Goal: Task Accomplishment & Management: Complete application form

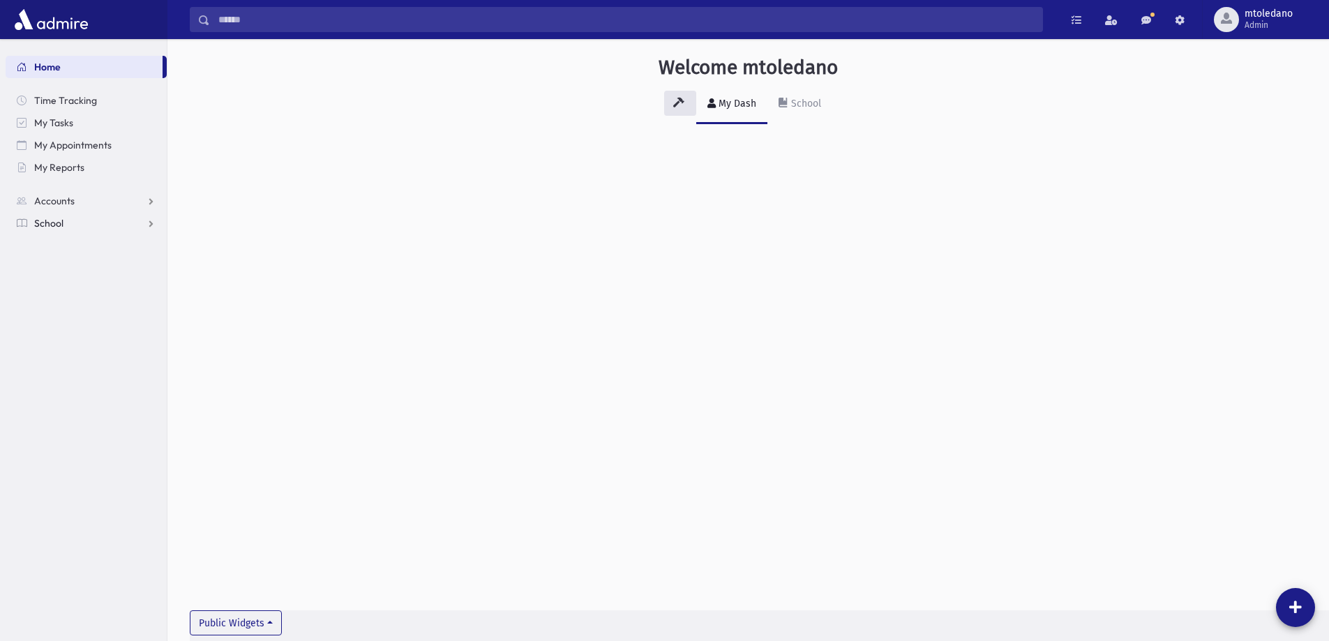
click at [31, 232] on link "School" at bounding box center [86, 223] width 161 height 22
click at [57, 268] on span "Attendance" at bounding box center [68, 268] width 52 height 13
click at [70, 262] on span "Attendance" at bounding box center [68, 268] width 52 height 13
click at [68, 263] on span "Attendance" at bounding box center [68, 268] width 52 height 13
click at [59, 285] on span "Entry" at bounding box center [65, 290] width 24 height 13
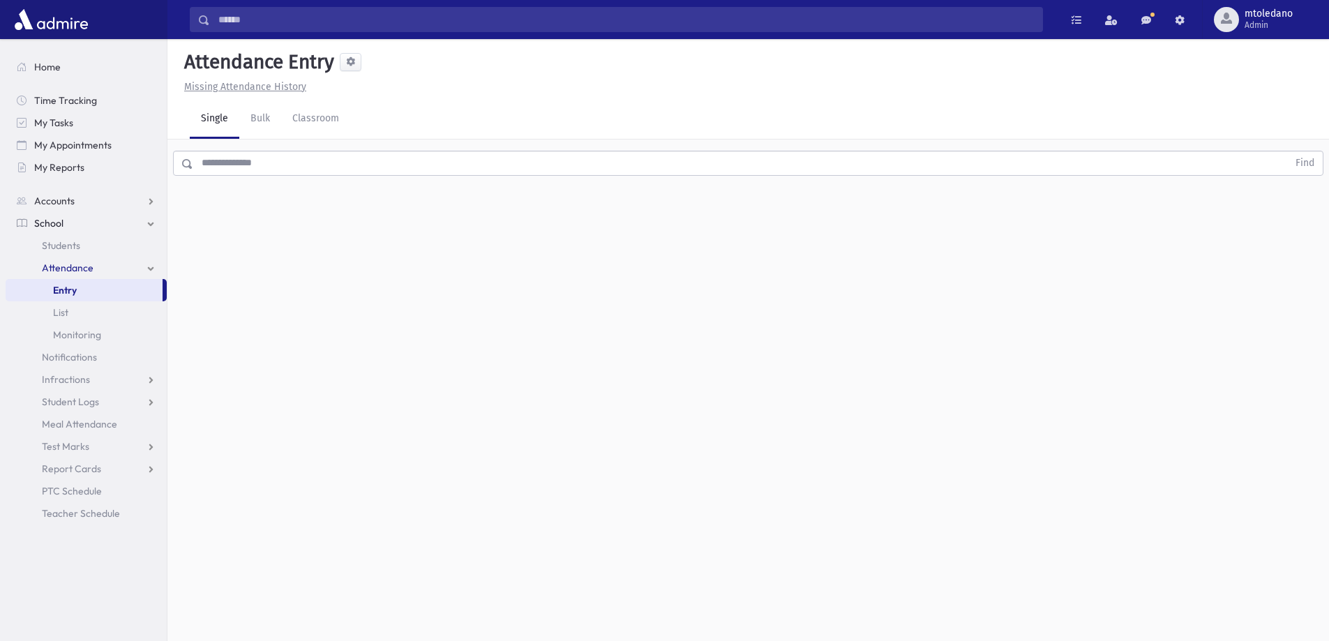
click at [259, 166] on input "text" at bounding box center [740, 163] width 1095 height 25
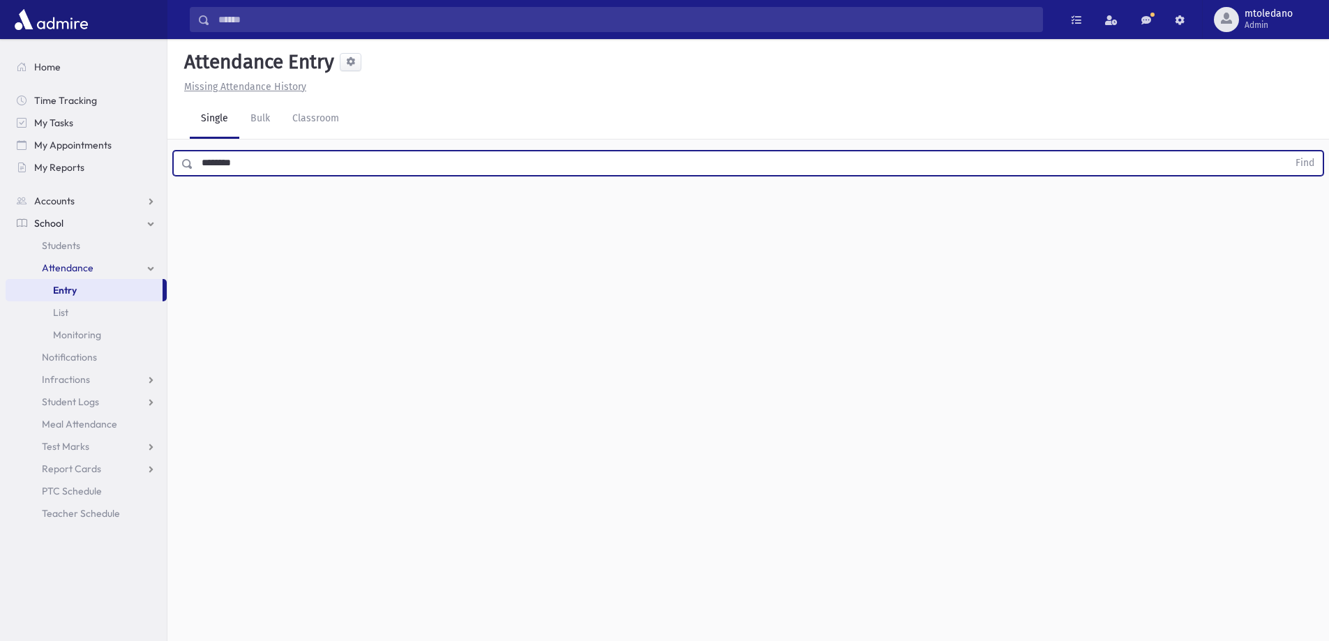
type input "********"
click at [1287, 151] on button "Find" at bounding box center [1305, 163] width 36 height 24
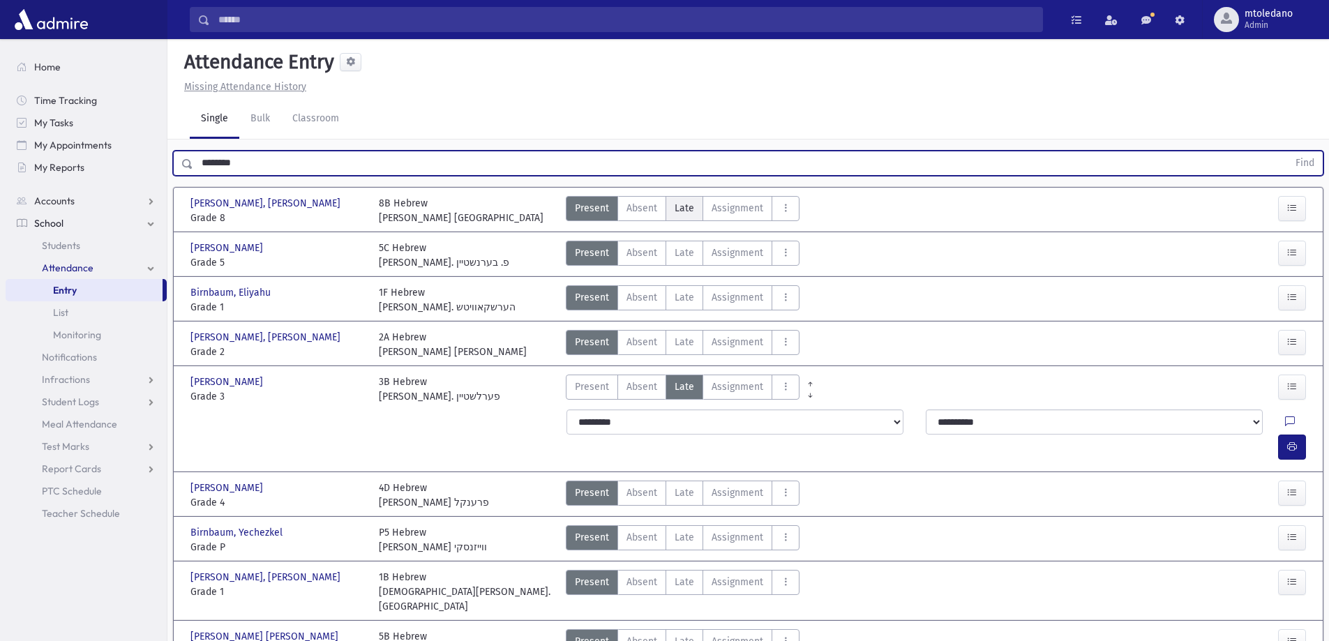
click at [687, 215] on span "Late" at bounding box center [685, 208] width 20 height 15
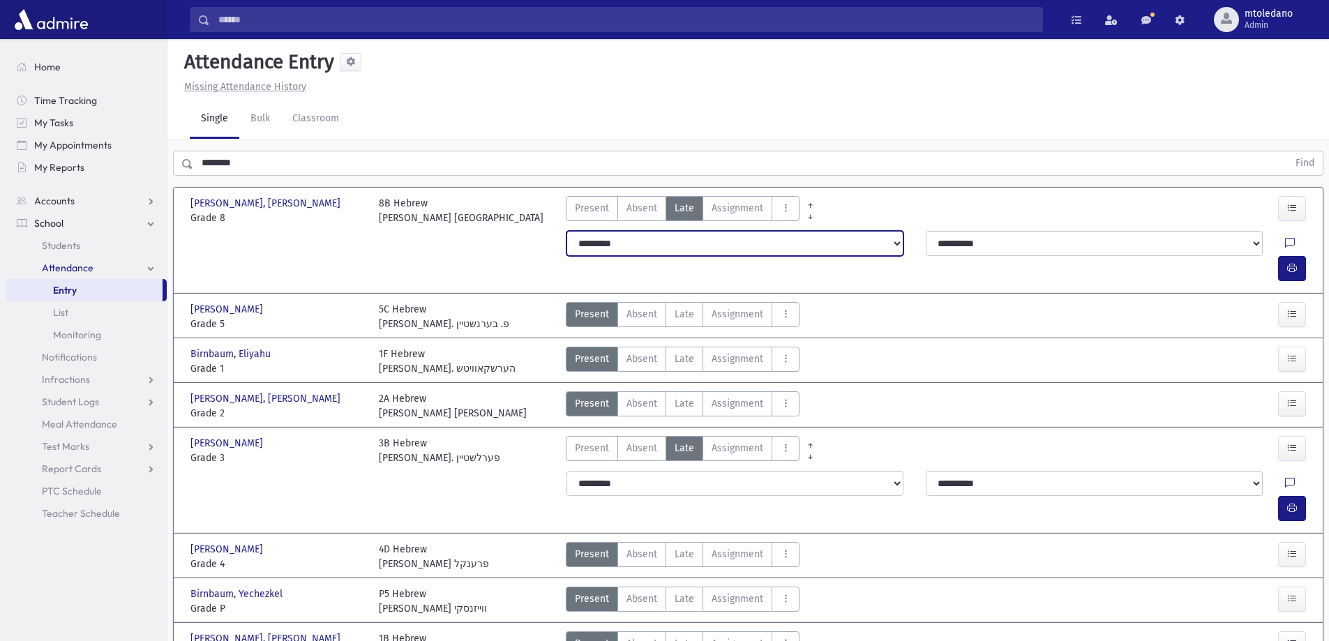
click at [648, 246] on select "**********" at bounding box center [735, 243] width 337 height 25
select select "*******"
click at [567, 231] on select "**********" at bounding box center [735, 243] width 337 height 25
click at [1296, 262] on span "button" at bounding box center [1292, 268] width 10 height 12
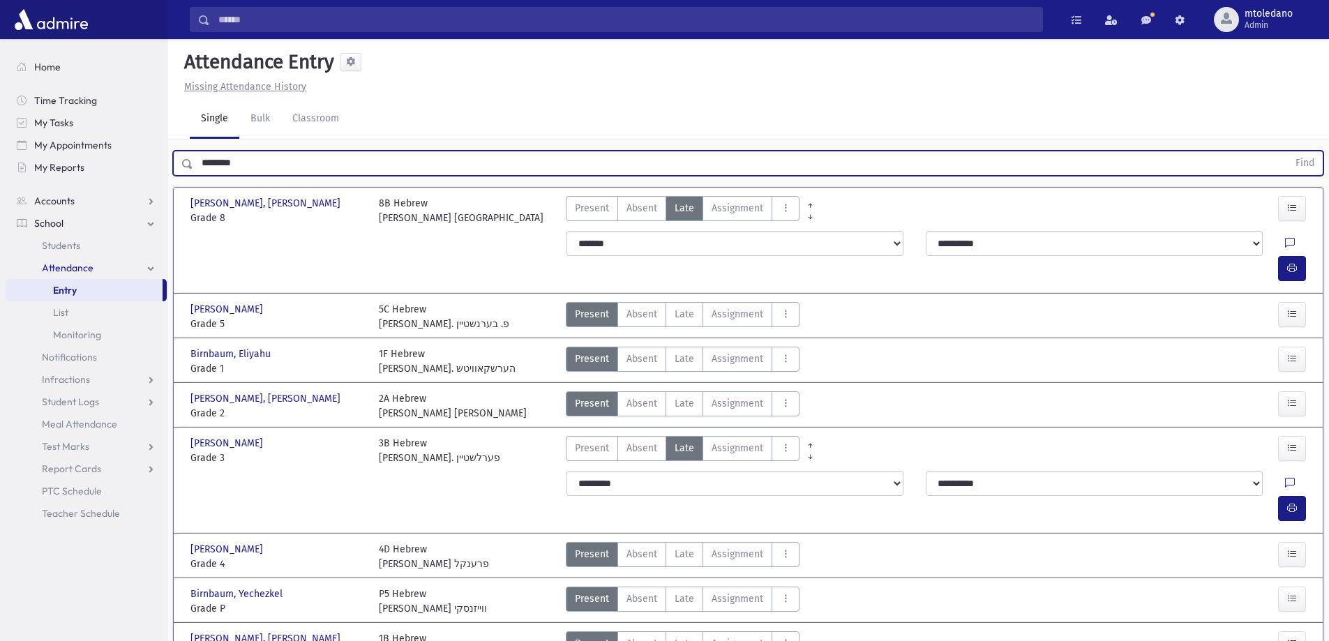
drag, startPoint x: 262, startPoint y: 167, endPoint x: -58, endPoint y: 179, distance: 320.4
click at [0, 179] on html "Search Results All Accounts Students" at bounding box center [664, 320] width 1329 height 641
type input "*****"
click at [1287, 151] on button "Find" at bounding box center [1305, 163] width 36 height 24
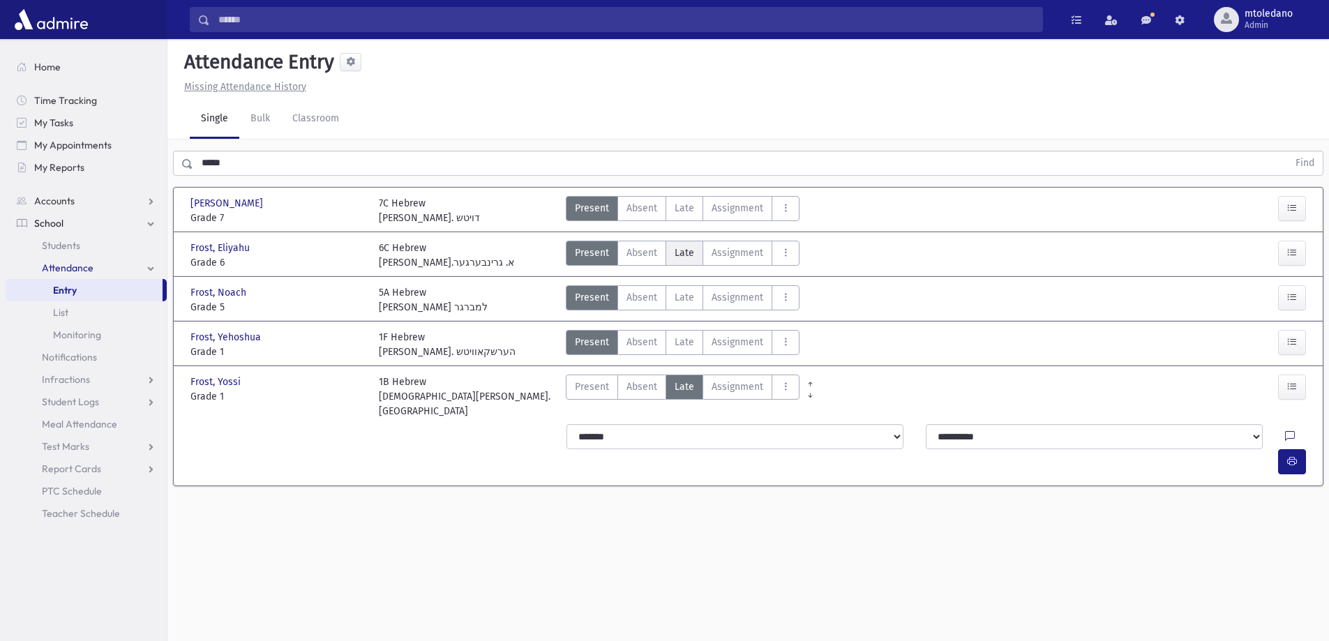
click at [682, 255] on span "Late" at bounding box center [685, 253] width 20 height 15
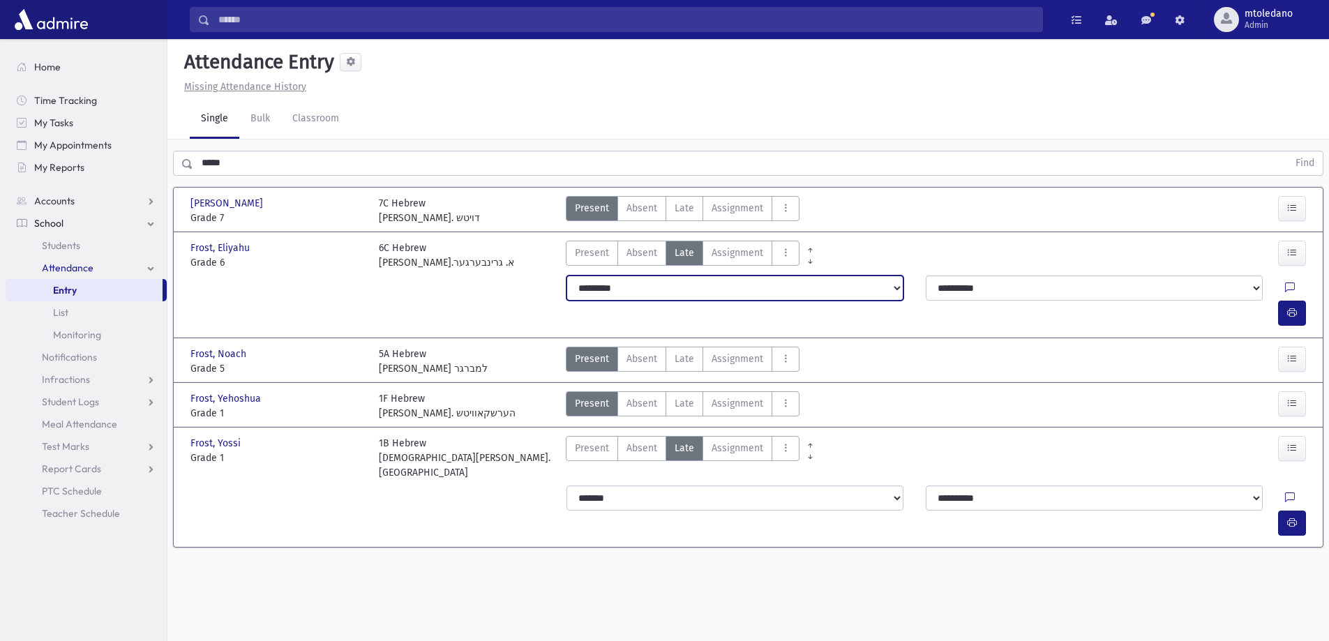
click at [600, 291] on select "**********" at bounding box center [735, 288] width 337 height 25
select select "*******"
click at [567, 276] on select "**********" at bounding box center [735, 288] width 337 height 25
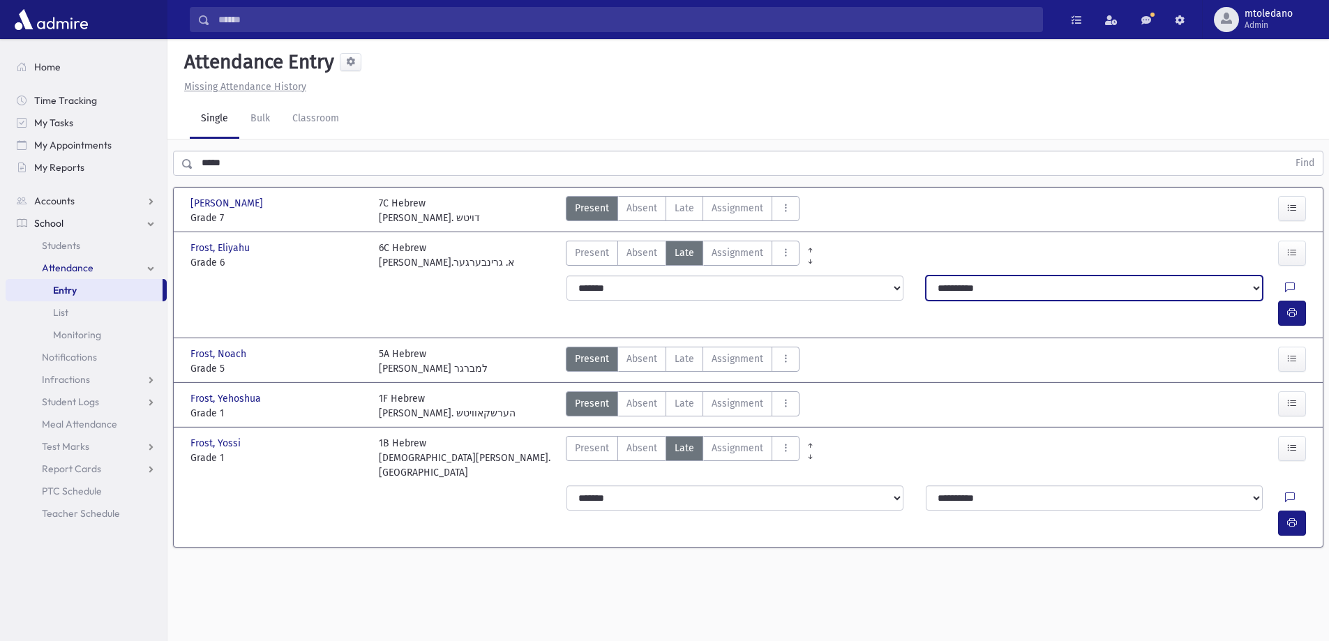
click at [955, 289] on select "**********" at bounding box center [1094, 288] width 337 height 25
select select "****"
click at [926, 276] on select "**********" at bounding box center [1094, 288] width 337 height 25
click at [1303, 301] on button "button" at bounding box center [1292, 313] width 28 height 25
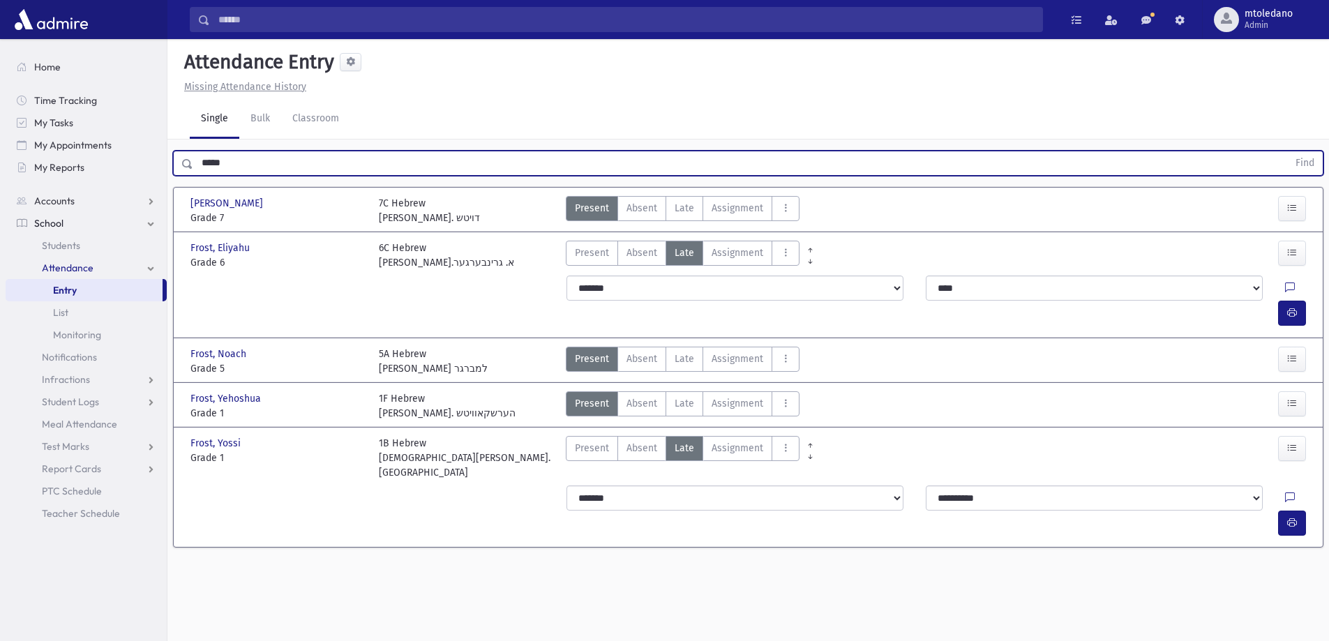
drag, startPoint x: 239, startPoint y: 158, endPoint x: 0, endPoint y: 162, distance: 239.3
click at [17, 162] on div "Search Results All Accounts" at bounding box center [664, 336] width 1329 height 673
click at [1287, 151] on button "Find" at bounding box center [1305, 163] width 36 height 24
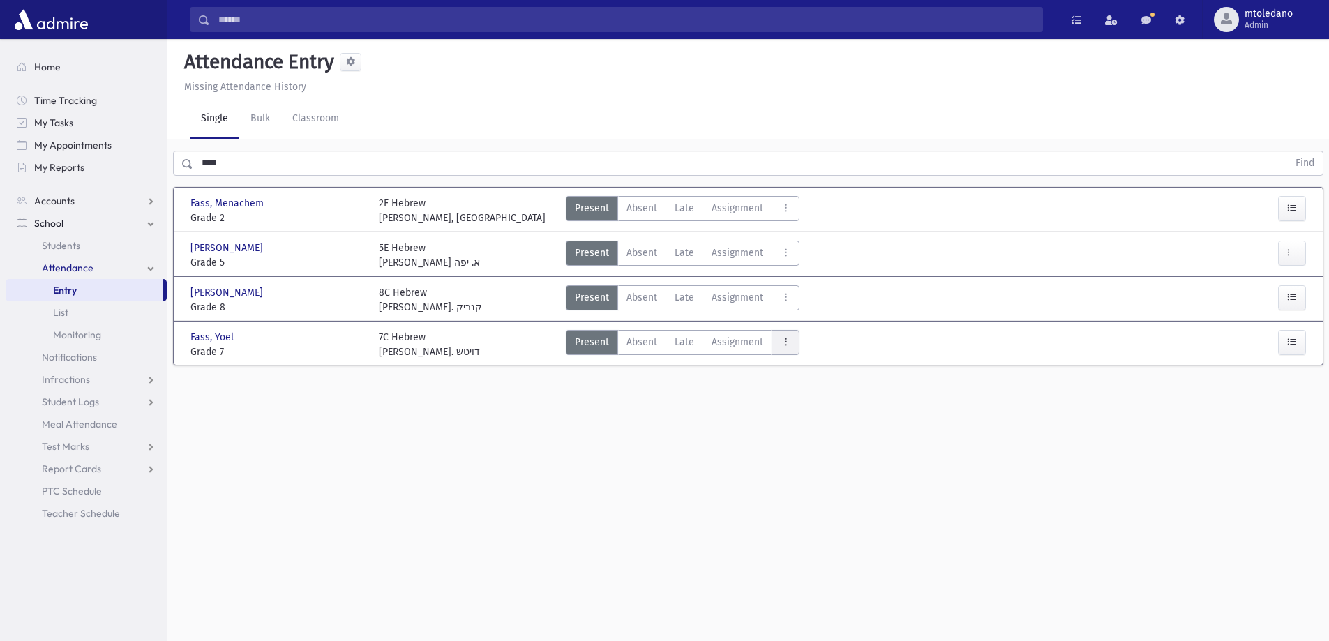
click at [786, 352] on button "AttTypes" at bounding box center [786, 342] width 28 height 25
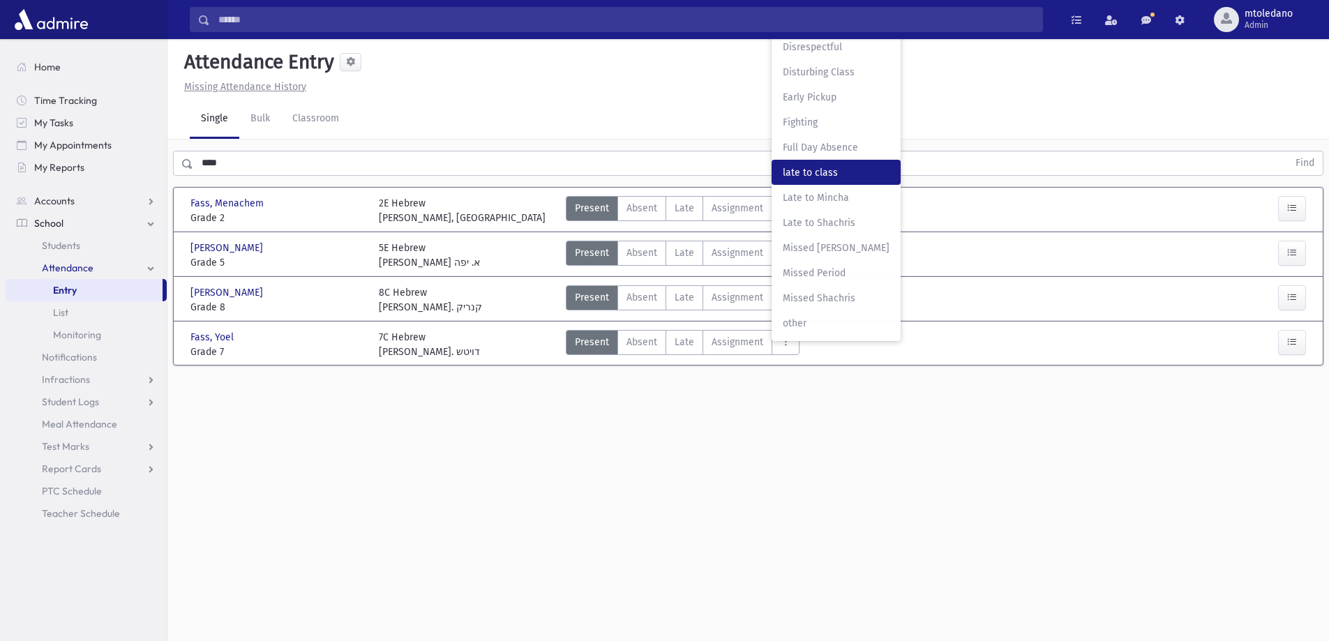
click at [808, 168] on span "late to class" at bounding box center [836, 172] width 107 height 15
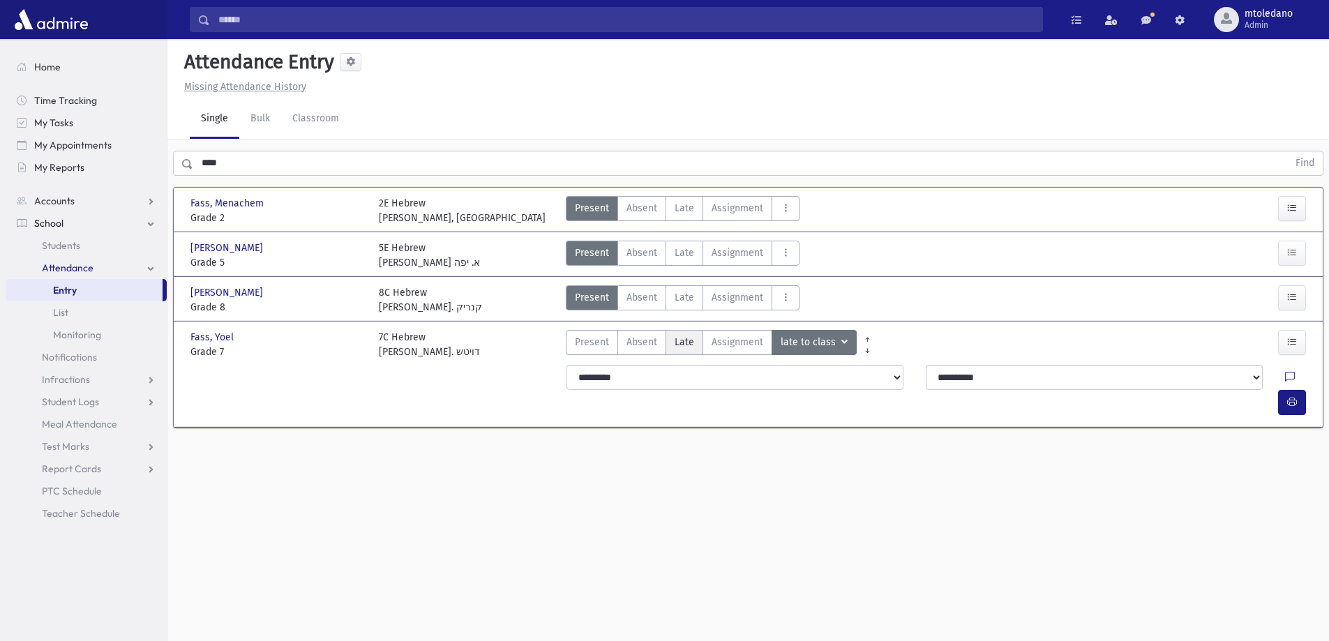
click at [675, 340] on span "Late" at bounding box center [685, 342] width 20 height 15
click at [1292, 396] on icon "button" at bounding box center [1292, 402] width 10 height 12
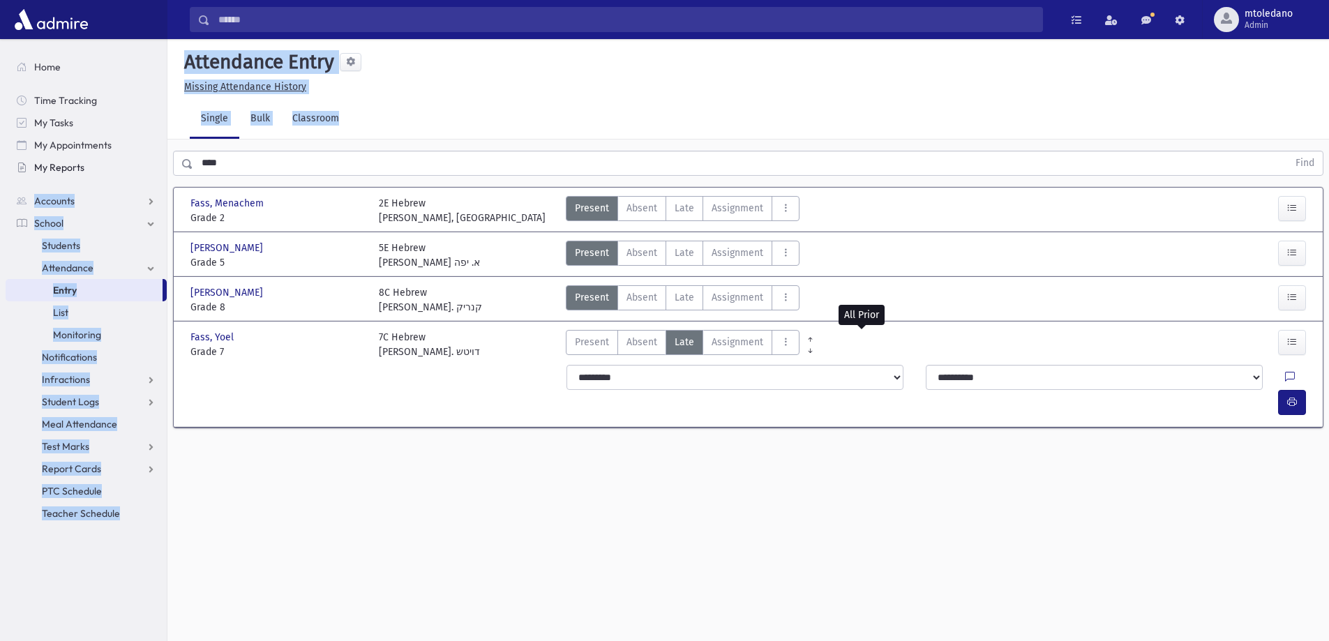
drag, startPoint x: 243, startPoint y: 177, endPoint x: 72, endPoint y: 177, distance: 171.6
click at [73, 173] on div "Search Results All Accounts" at bounding box center [664, 336] width 1329 height 673
click at [230, 161] on input "****" at bounding box center [740, 163] width 1095 height 25
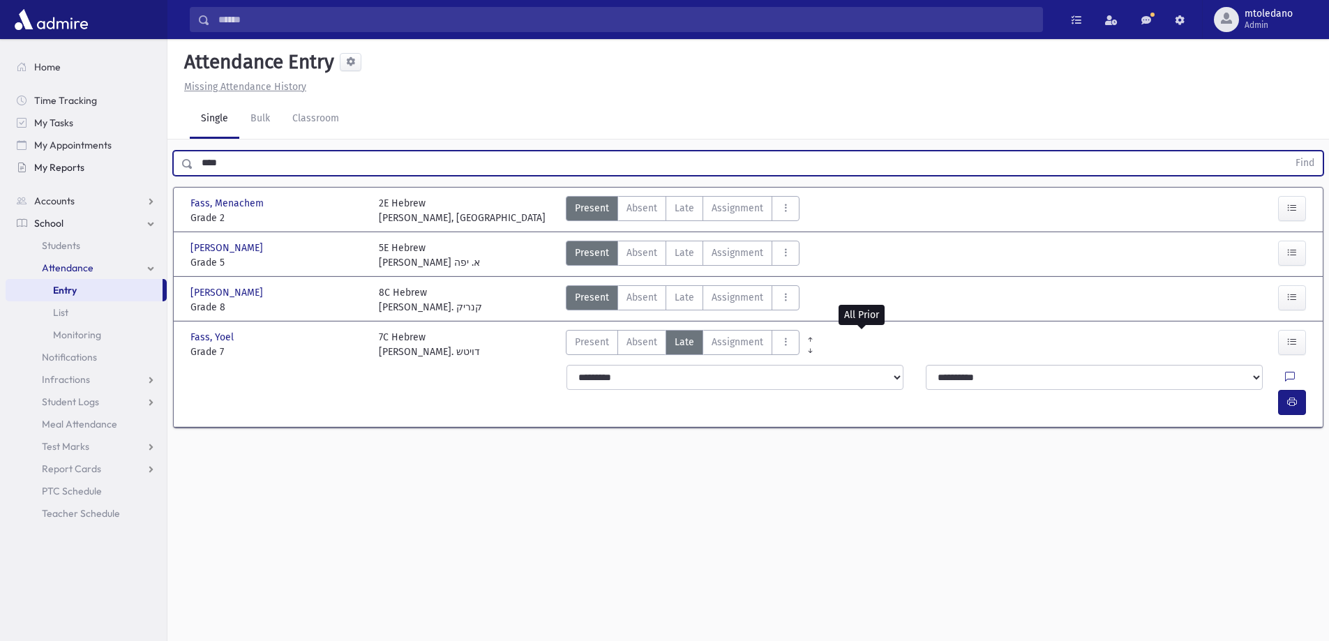
drag, startPoint x: 230, startPoint y: 161, endPoint x: 104, endPoint y: 172, distance: 126.0
click at [104, 172] on div "Search Results All Accounts" at bounding box center [664, 336] width 1329 height 673
click at [1287, 151] on button "Find" at bounding box center [1305, 163] width 36 height 24
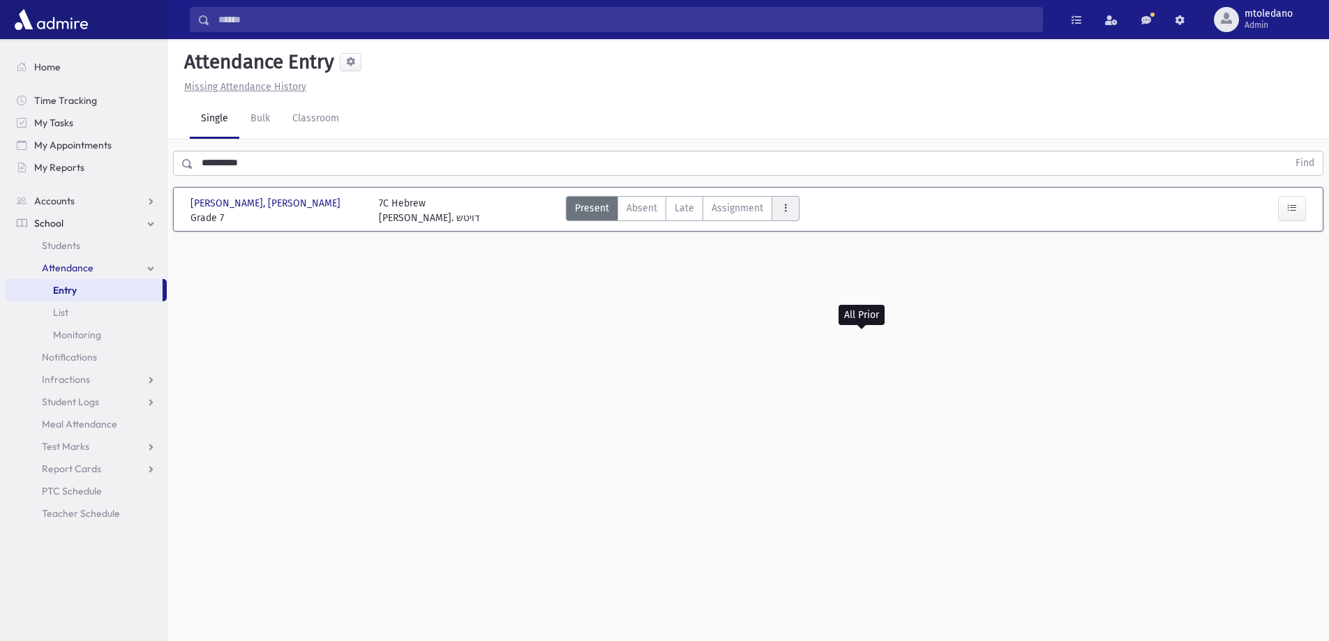
click at [795, 220] on button "AttTypes" at bounding box center [786, 208] width 28 height 25
click at [823, 400] on span "late to class" at bounding box center [836, 397] width 107 height 15
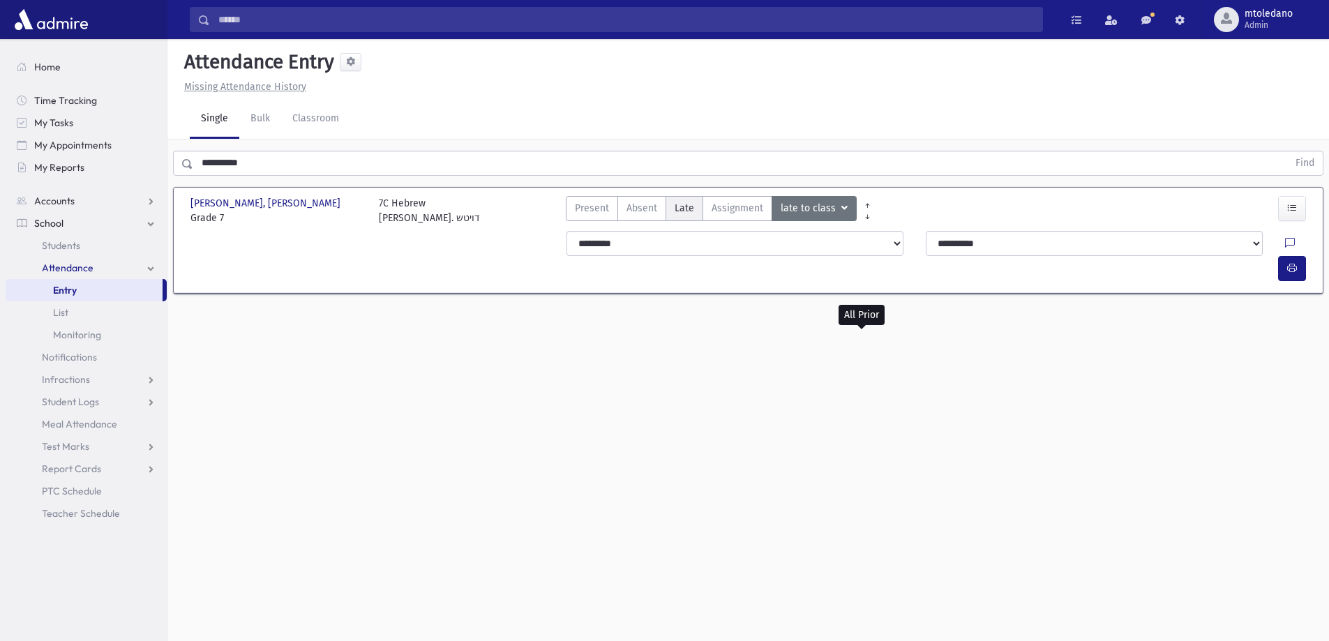
click at [684, 209] on span "Late" at bounding box center [685, 208] width 20 height 15
click at [1282, 256] on button "button" at bounding box center [1292, 268] width 28 height 25
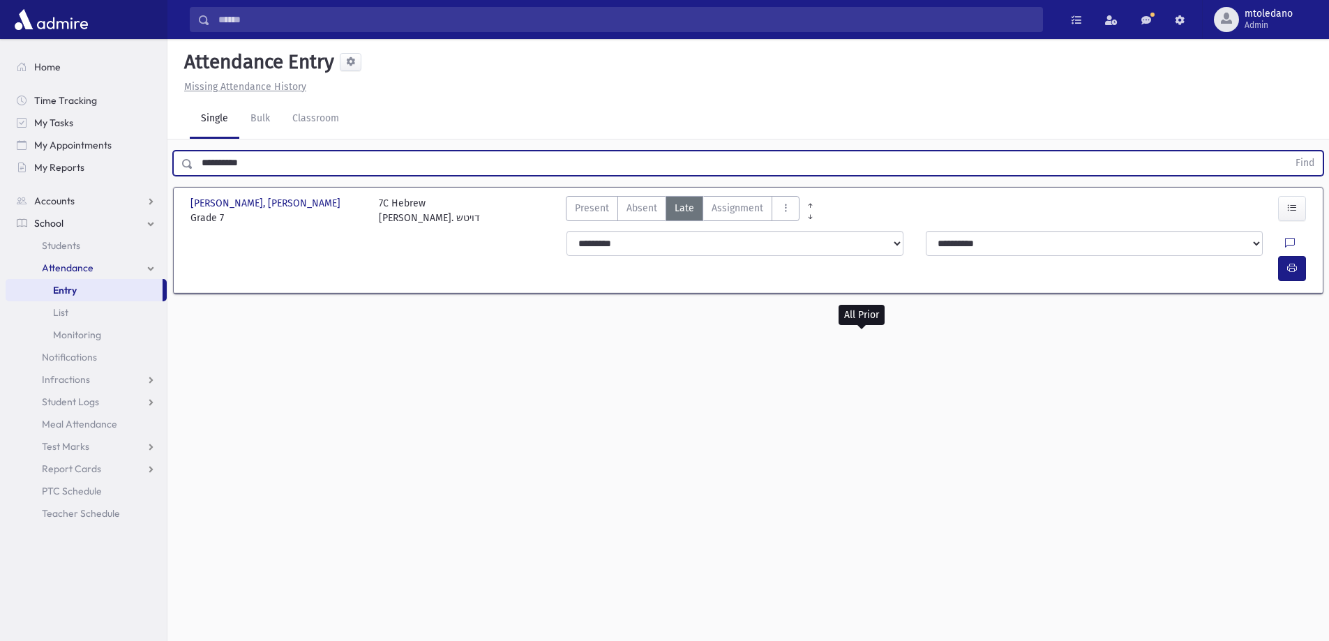
drag, startPoint x: 160, startPoint y: 182, endPoint x: 103, endPoint y: 186, distance: 56.6
click at [110, 186] on div "Search Results All Accounts" at bounding box center [664, 336] width 1329 height 673
click at [1287, 151] on button "Find" at bounding box center [1305, 163] width 36 height 24
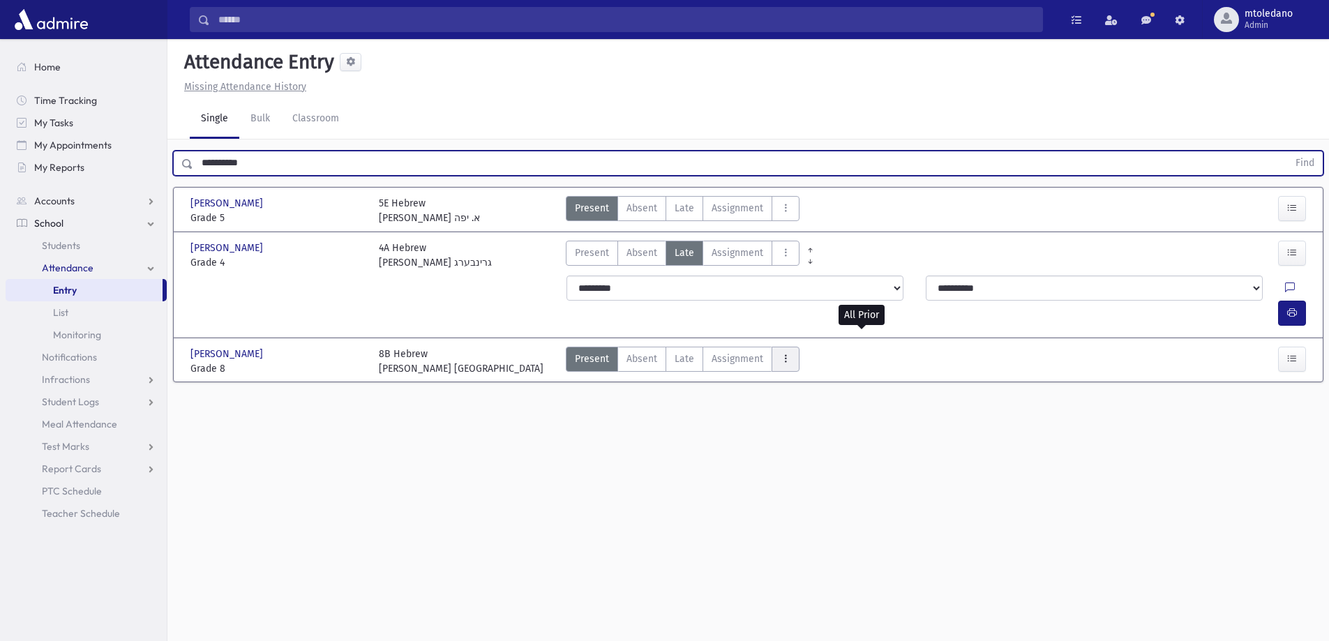
click at [784, 353] on icon "AttTypes" at bounding box center [786, 359] width 10 height 12
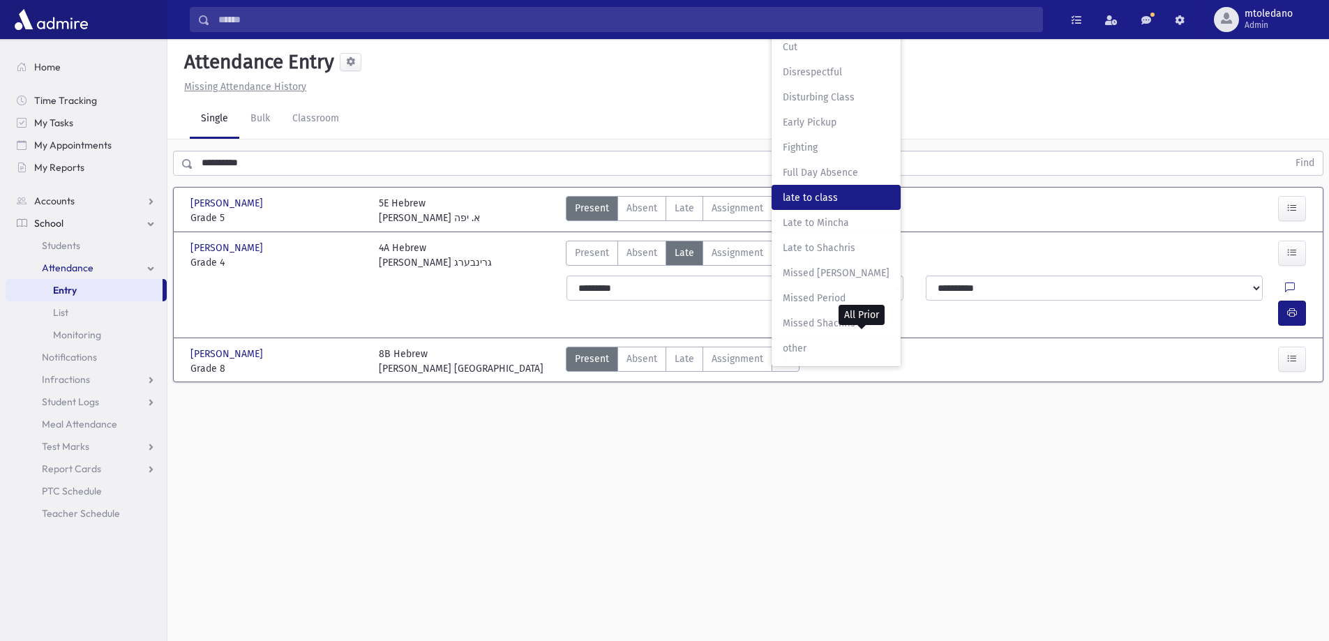
click at [818, 190] on span "late to class" at bounding box center [836, 197] width 107 height 15
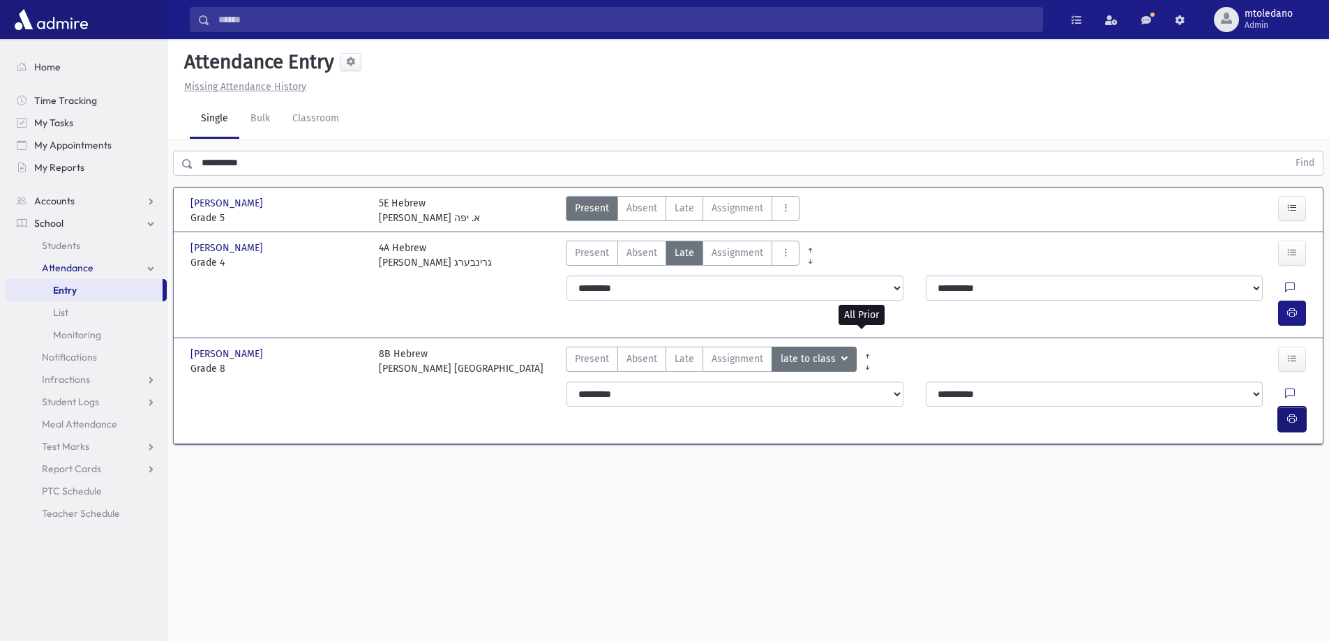
click at [1299, 407] on button "button" at bounding box center [1292, 419] width 28 height 25
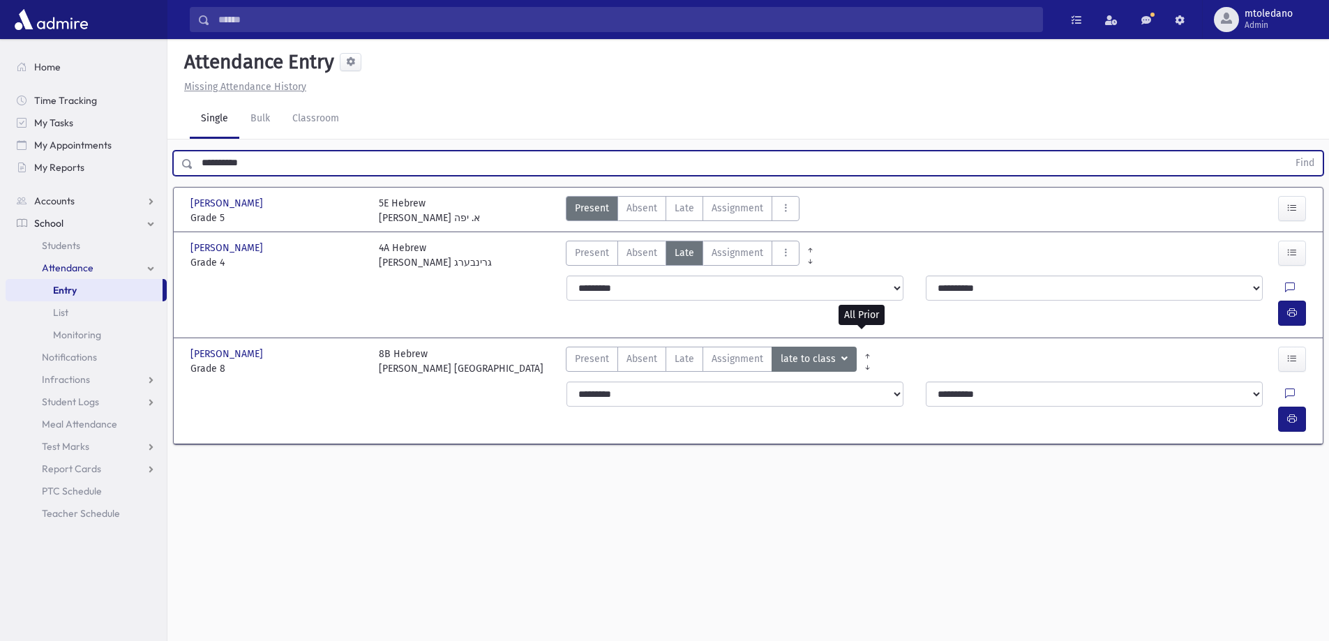
drag, startPoint x: 264, startPoint y: 164, endPoint x: -184, endPoint y: 88, distance: 454.3
click at [0, 88] on html "Search Results All Accounts Students" at bounding box center [664, 320] width 1329 height 641
click at [1287, 151] on button "Find" at bounding box center [1305, 163] width 36 height 24
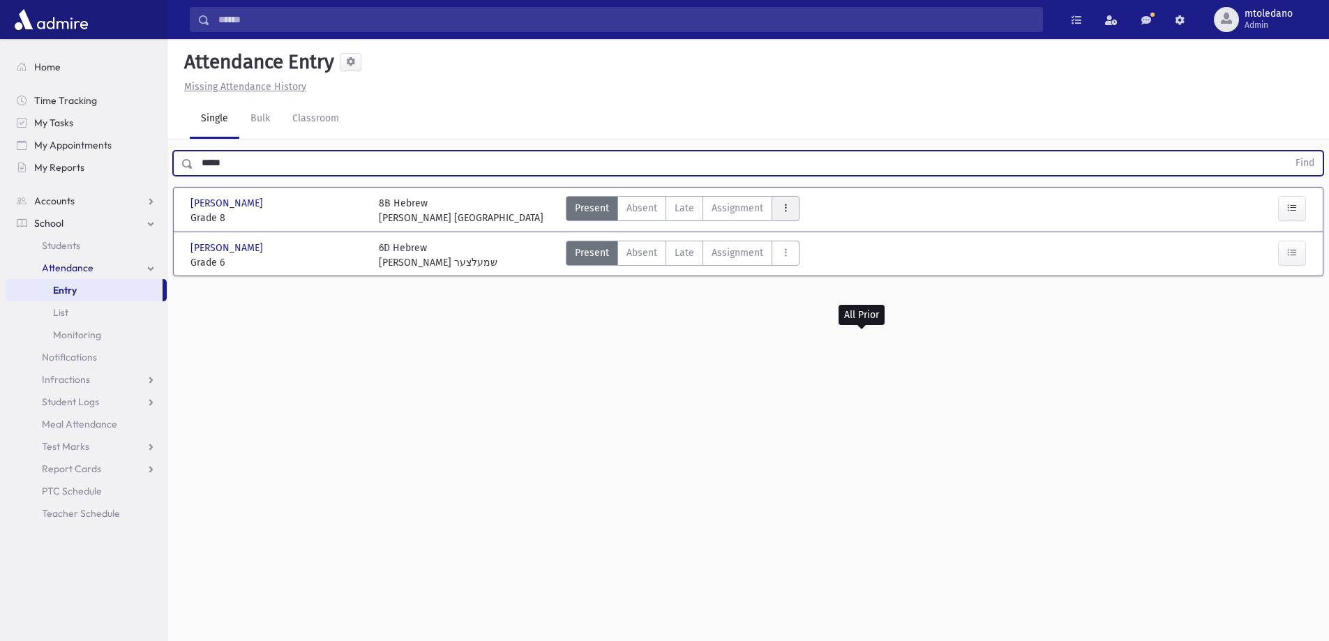
click at [795, 217] on button "AttTypes" at bounding box center [786, 208] width 28 height 25
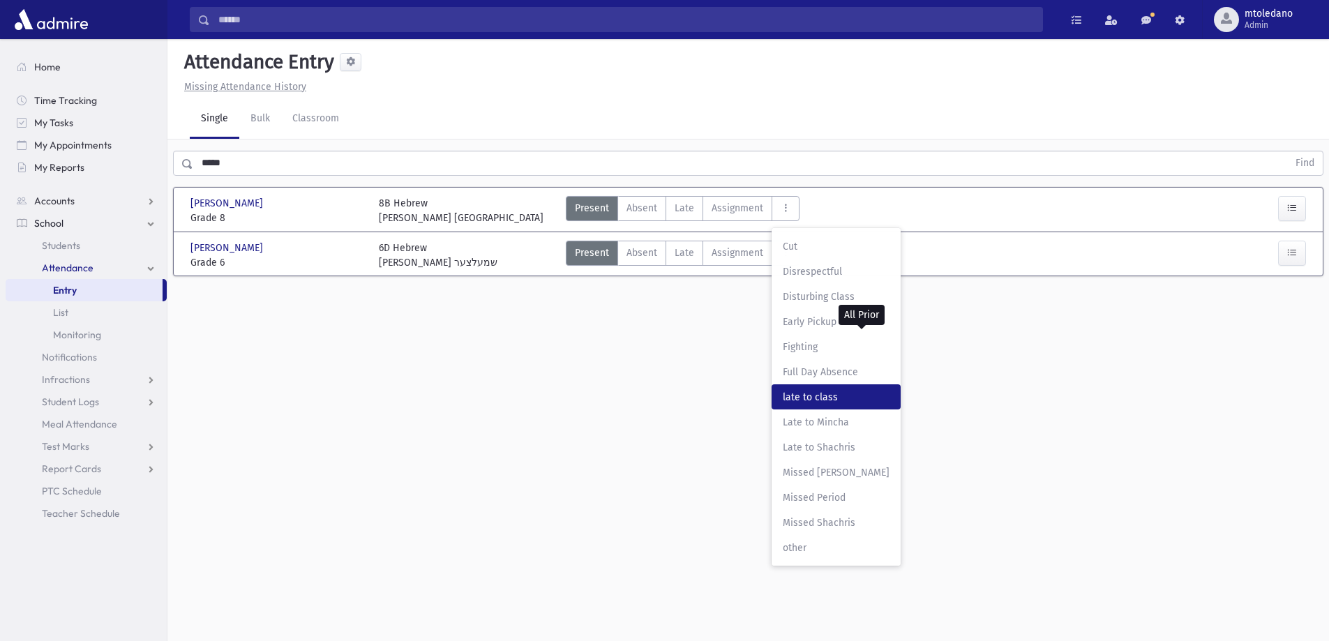
click at [813, 393] on span "late to class" at bounding box center [836, 397] width 107 height 15
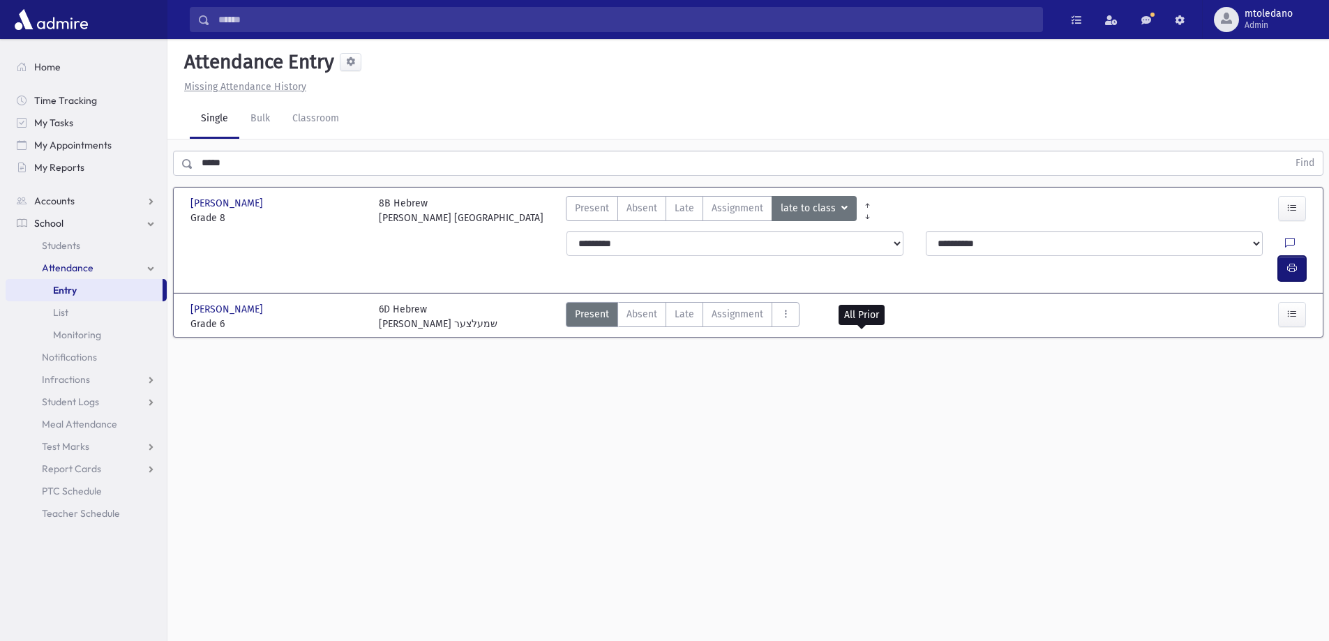
click at [1292, 256] on button "button" at bounding box center [1292, 268] width 28 height 25
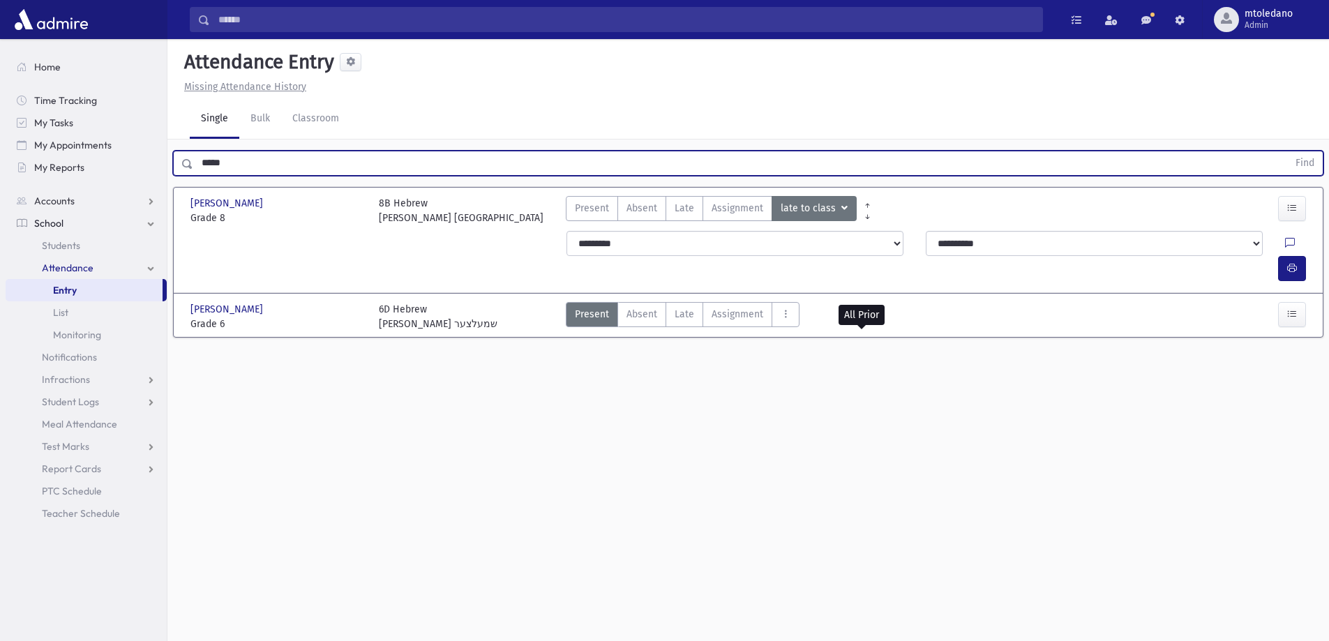
drag, startPoint x: 234, startPoint y: 166, endPoint x: -62, endPoint y: 163, distance: 295.8
click at [0, 163] on html "Search Results All Accounts Students" at bounding box center [664, 320] width 1329 height 641
click at [1287, 151] on button "Find" at bounding box center [1305, 163] width 36 height 24
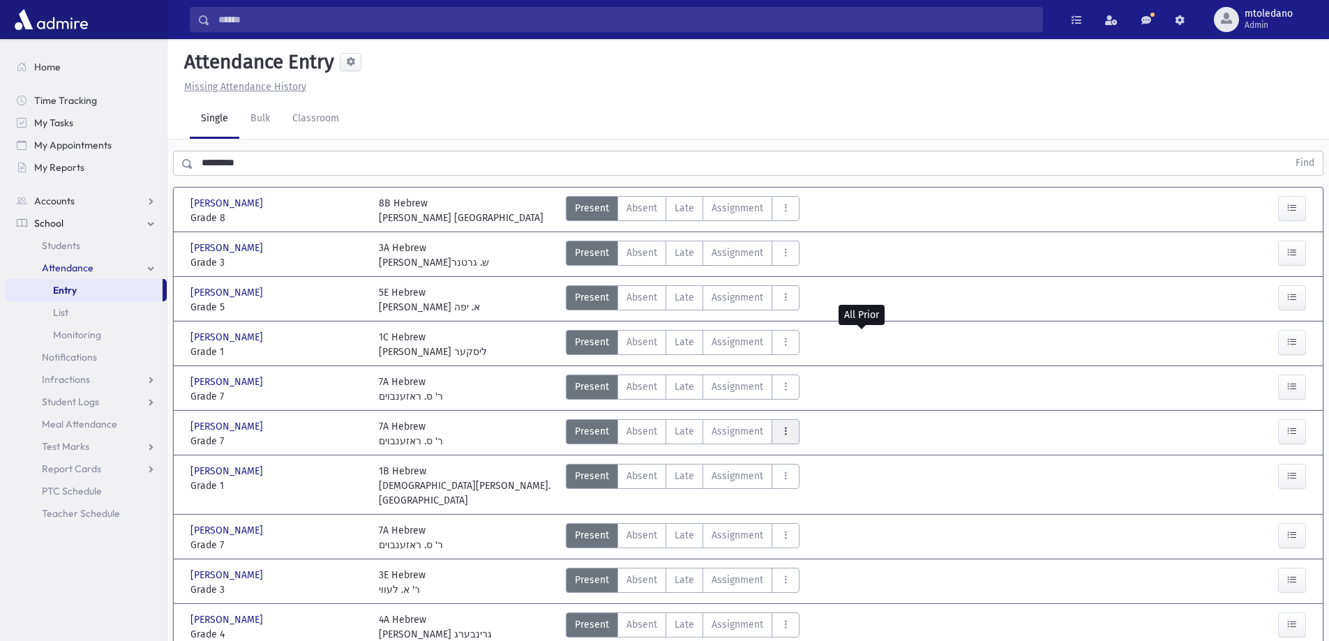
click at [782, 423] on button "AttTypes" at bounding box center [786, 431] width 28 height 25
click at [797, 243] on span "late to class" at bounding box center [836, 244] width 107 height 15
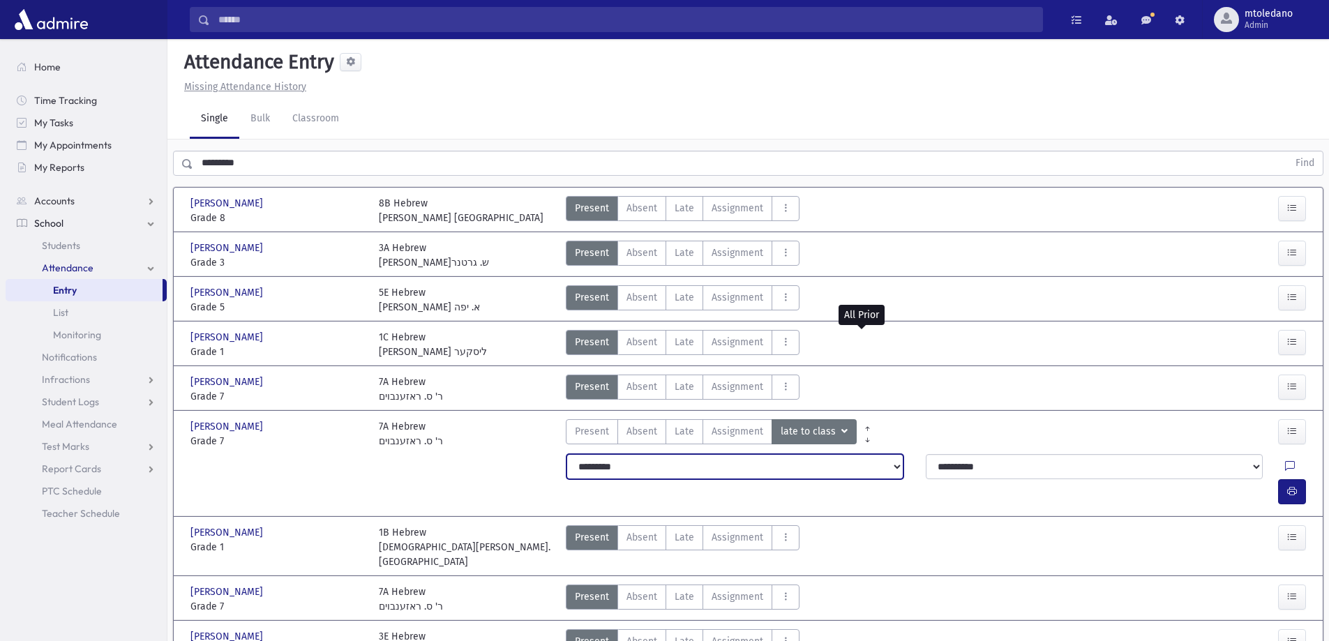
click at [612, 463] on select "**********" at bounding box center [735, 466] width 337 height 25
click at [1300, 479] on button "button" at bounding box center [1292, 491] width 28 height 25
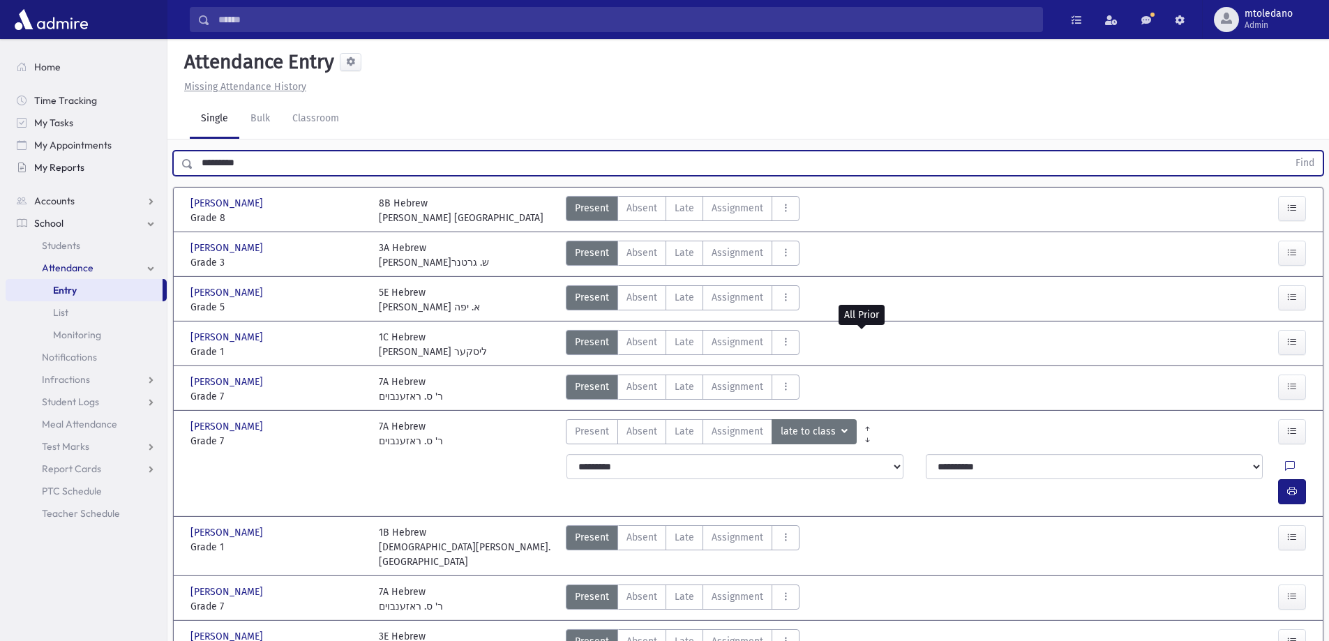
drag, startPoint x: 256, startPoint y: 164, endPoint x: 103, endPoint y: 159, distance: 152.9
click at [103, 159] on div "Search Results All Accounts" at bounding box center [664, 380] width 1329 height 760
click at [1287, 151] on button "Find" at bounding box center [1305, 163] width 36 height 24
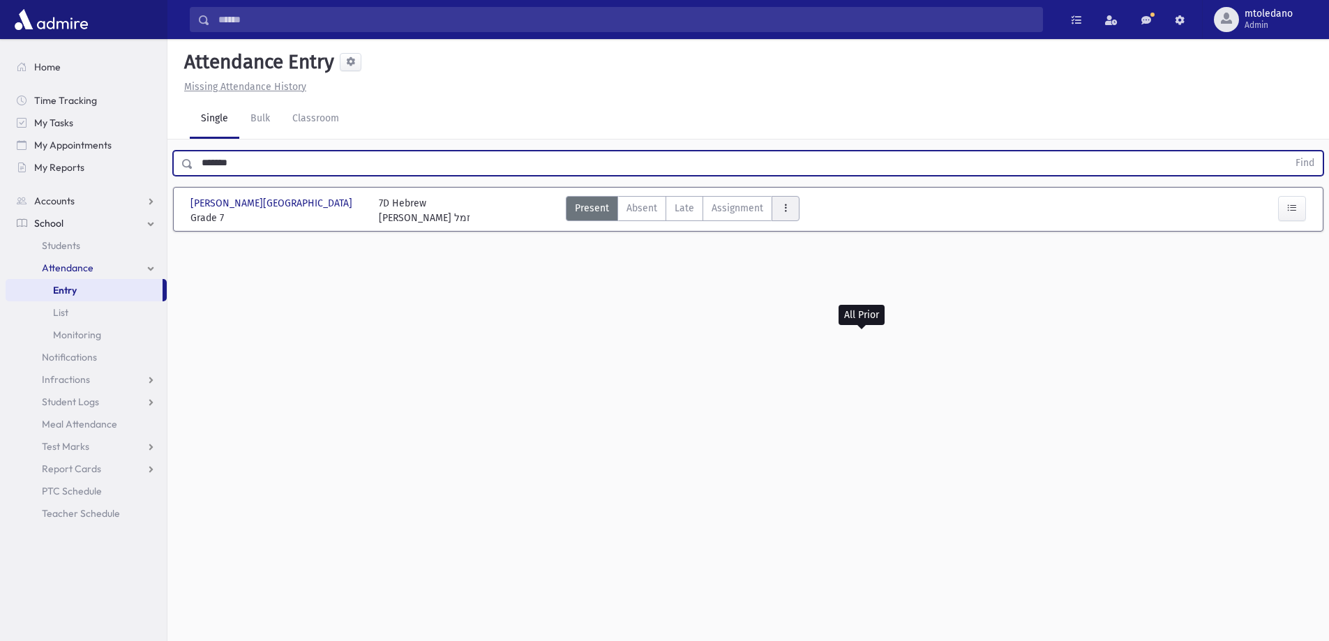
click at [775, 208] on button "AttTypes" at bounding box center [786, 208] width 28 height 25
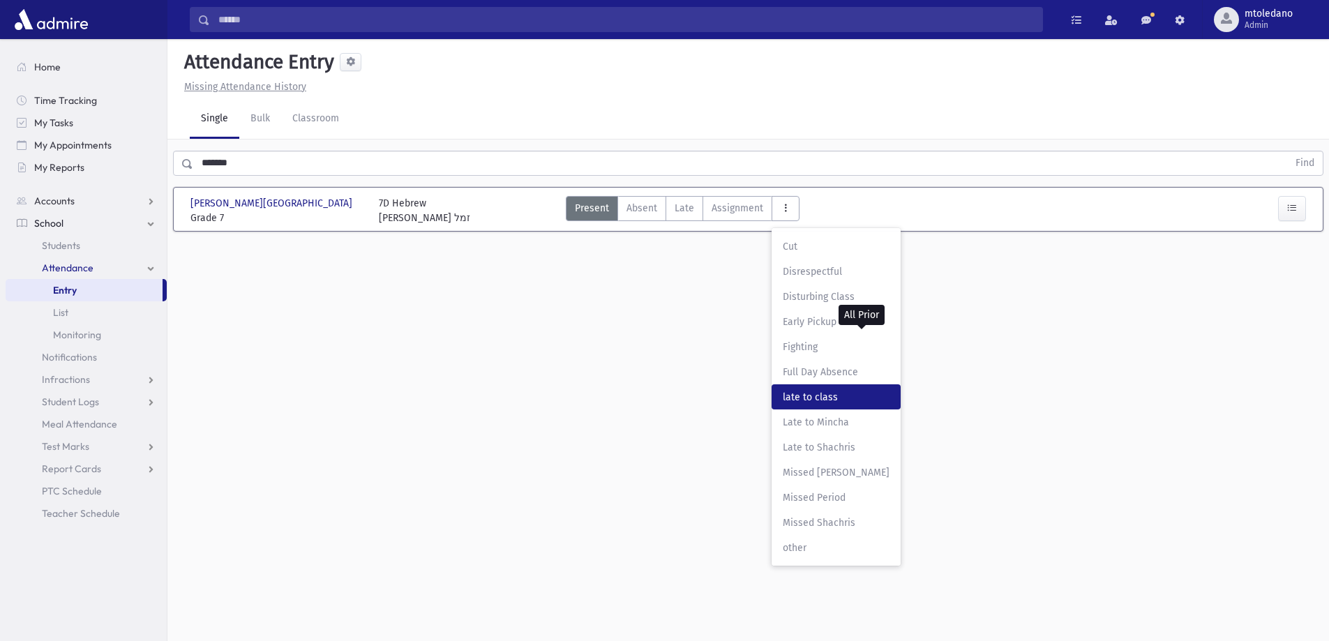
click at [818, 400] on span "late to class" at bounding box center [836, 397] width 107 height 15
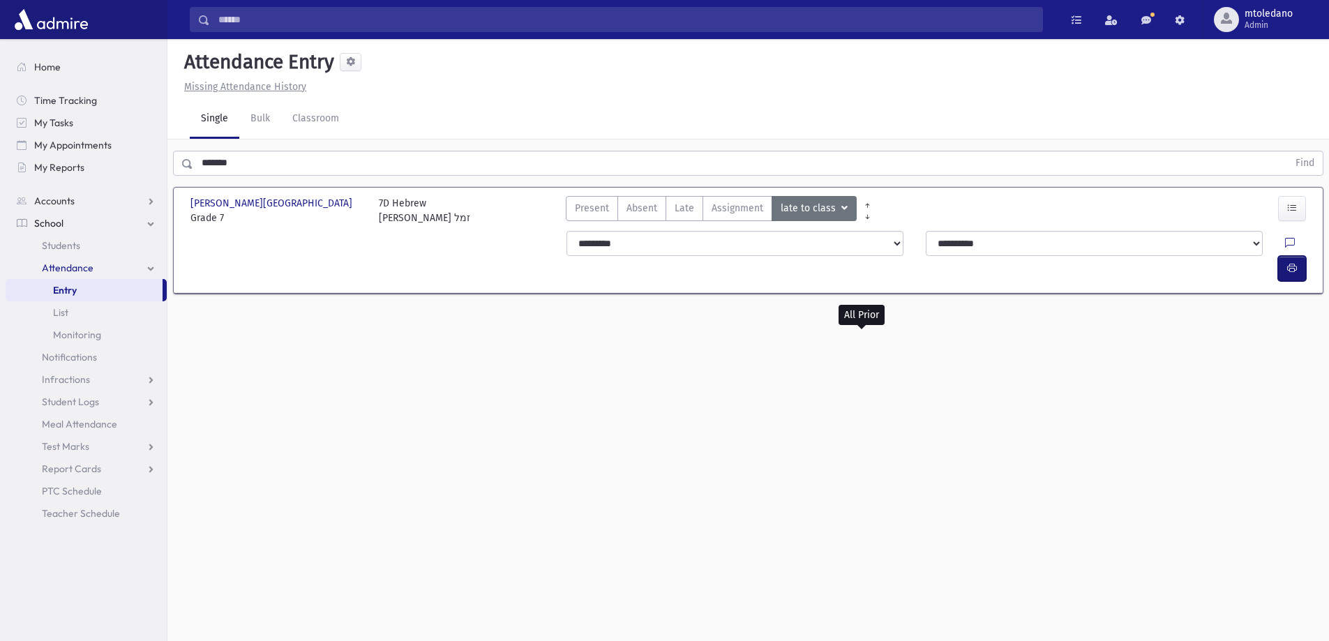
click at [1282, 256] on button "button" at bounding box center [1292, 268] width 28 height 25
click at [91, 160] on div "Search Results All Accounts" at bounding box center [664, 336] width 1329 height 673
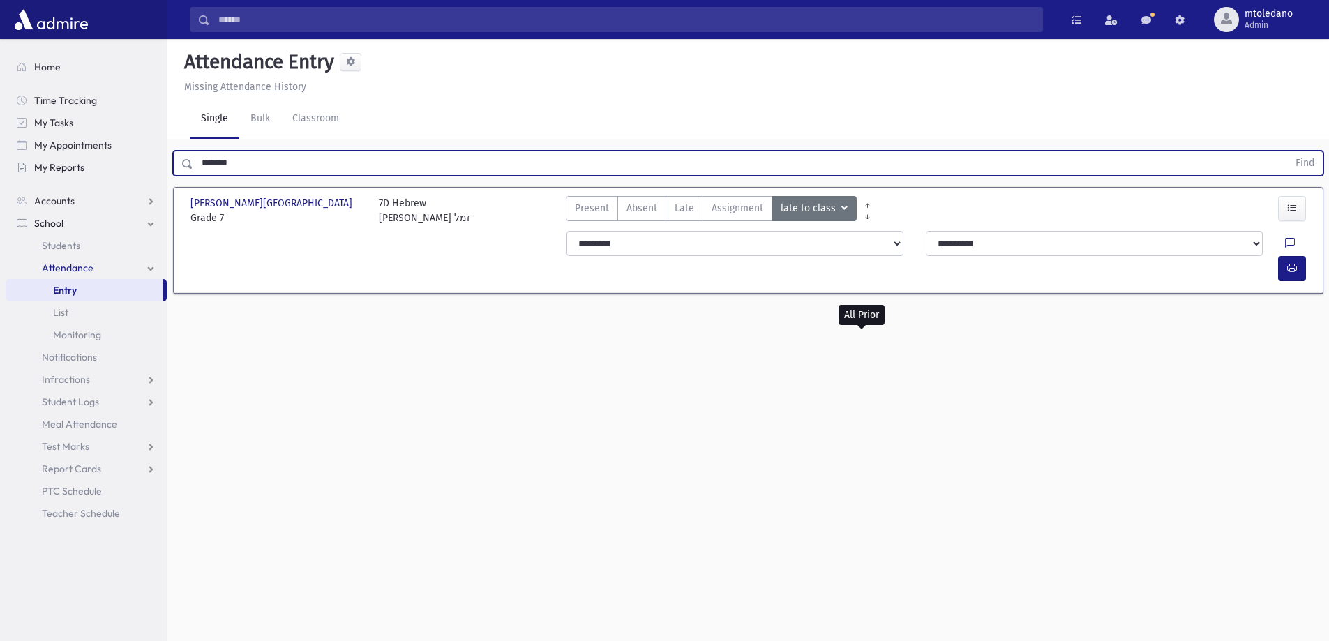
click at [1287, 151] on button "Find" at bounding box center [1305, 163] width 36 height 24
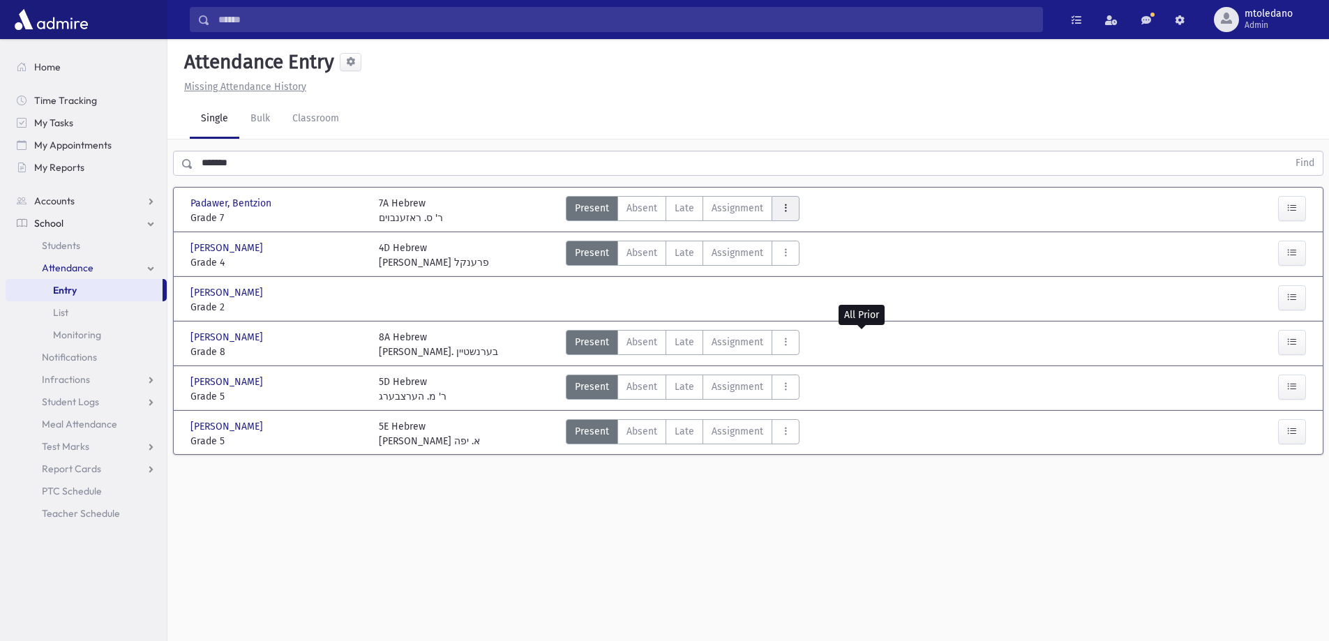
click at [789, 211] on button "AttTypes" at bounding box center [786, 208] width 28 height 25
click at [827, 397] on span "late to class" at bounding box center [836, 397] width 107 height 15
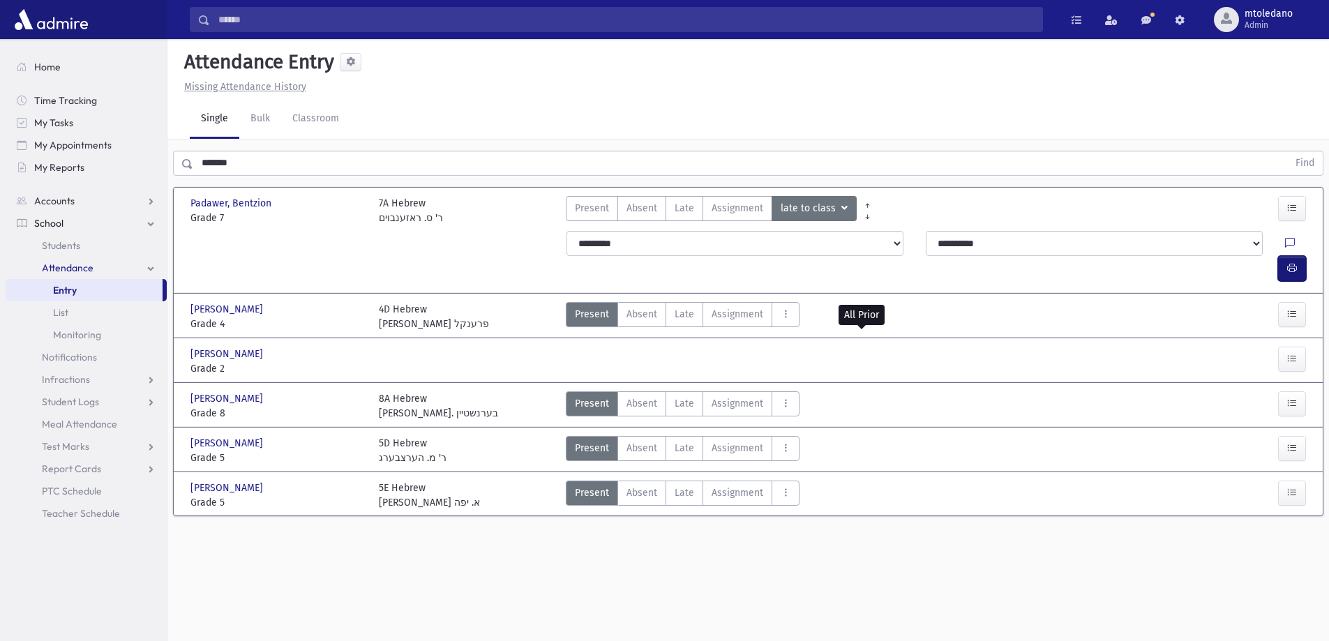
click at [1289, 262] on icon "button" at bounding box center [1292, 268] width 10 height 12
drag, startPoint x: 263, startPoint y: 163, endPoint x: -3, endPoint y: 137, distance: 267.1
click at [0, 137] on html "Search Results All Accounts Students" at bounding box center [664, 320] width 1329 height 641
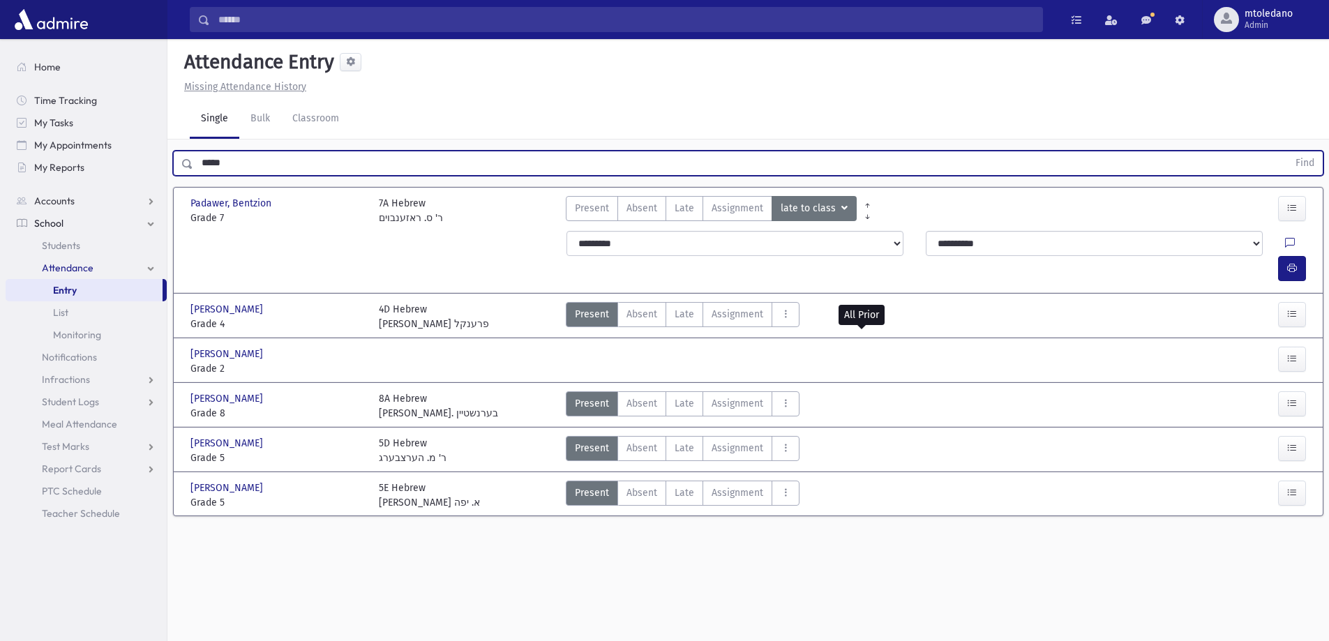
click at [1287, 151] on button "Find" at bounding box center [1305, 163] width 36 height 24
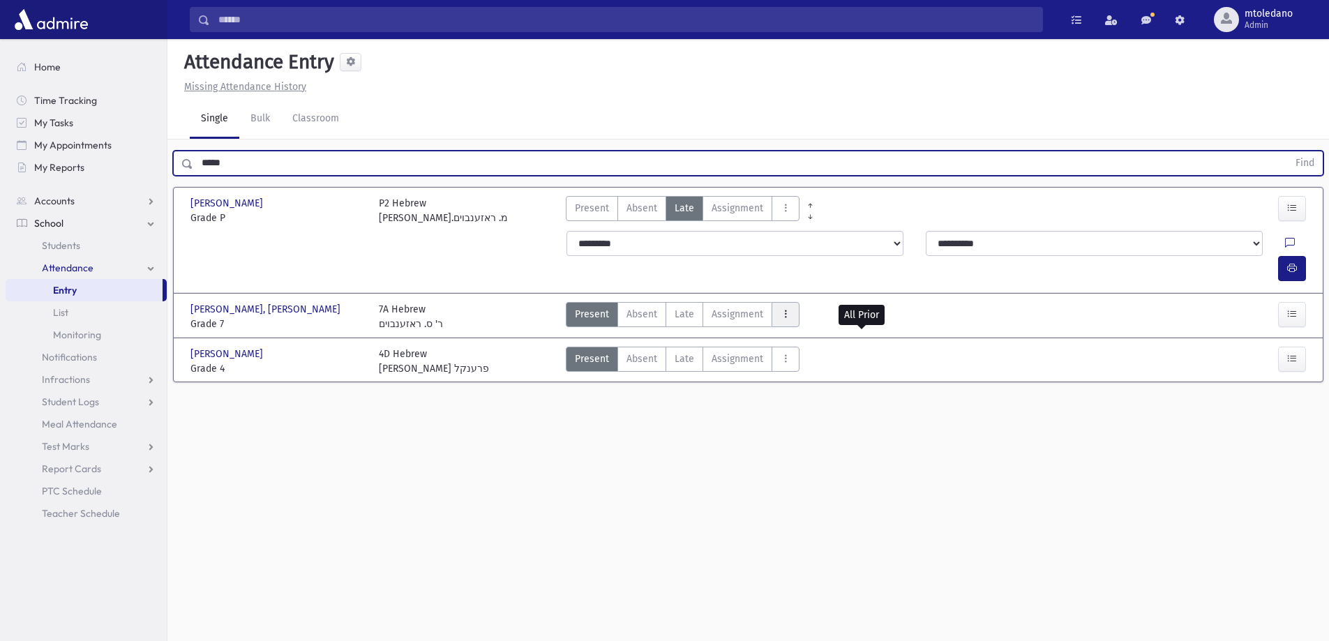
click at [781, 308] on icon "AttTypes" at bounding box center [786, 314] width 10 height 12
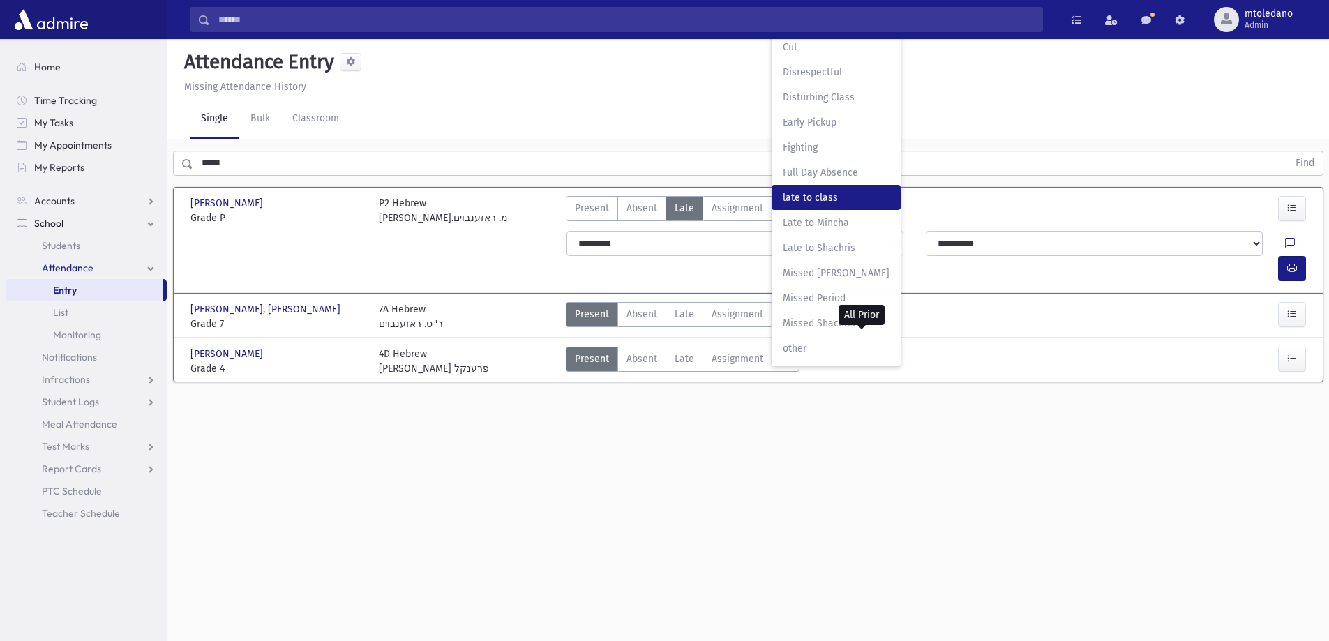
click at [799, 190] on span "late to class" at bounding box center [836, 197] width 107 height 15
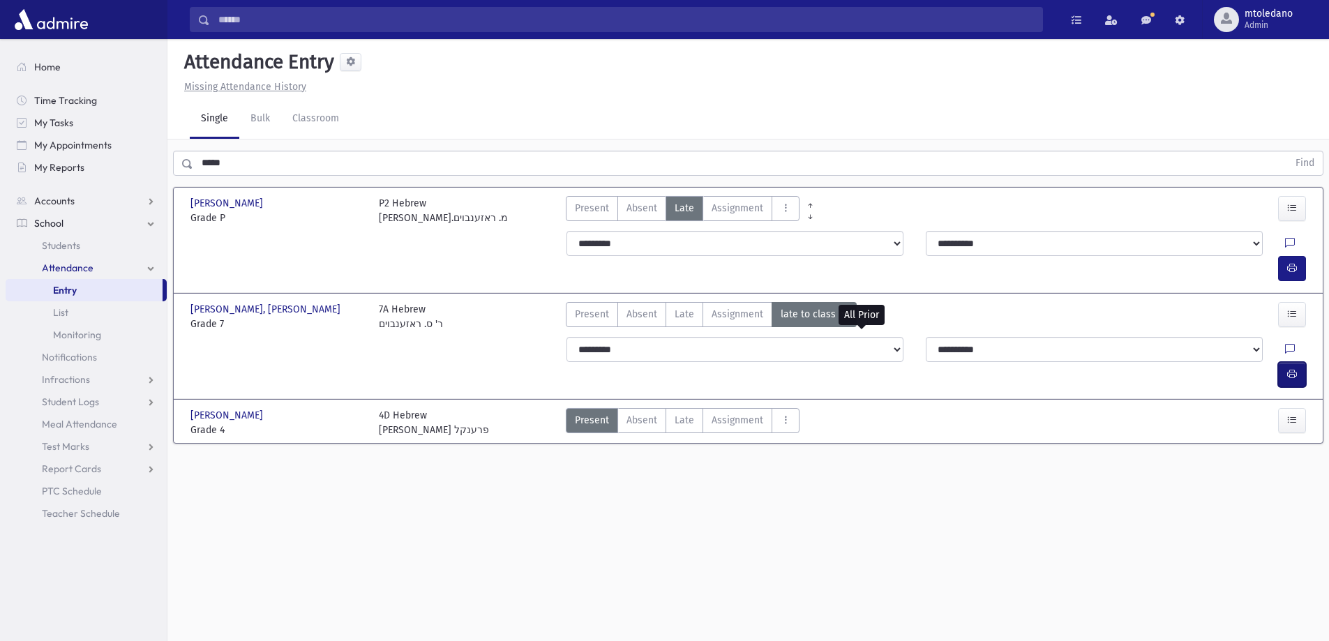
click at [1293, 368] on icon "button" at bounding box center [1292, 374] width 10 height 12
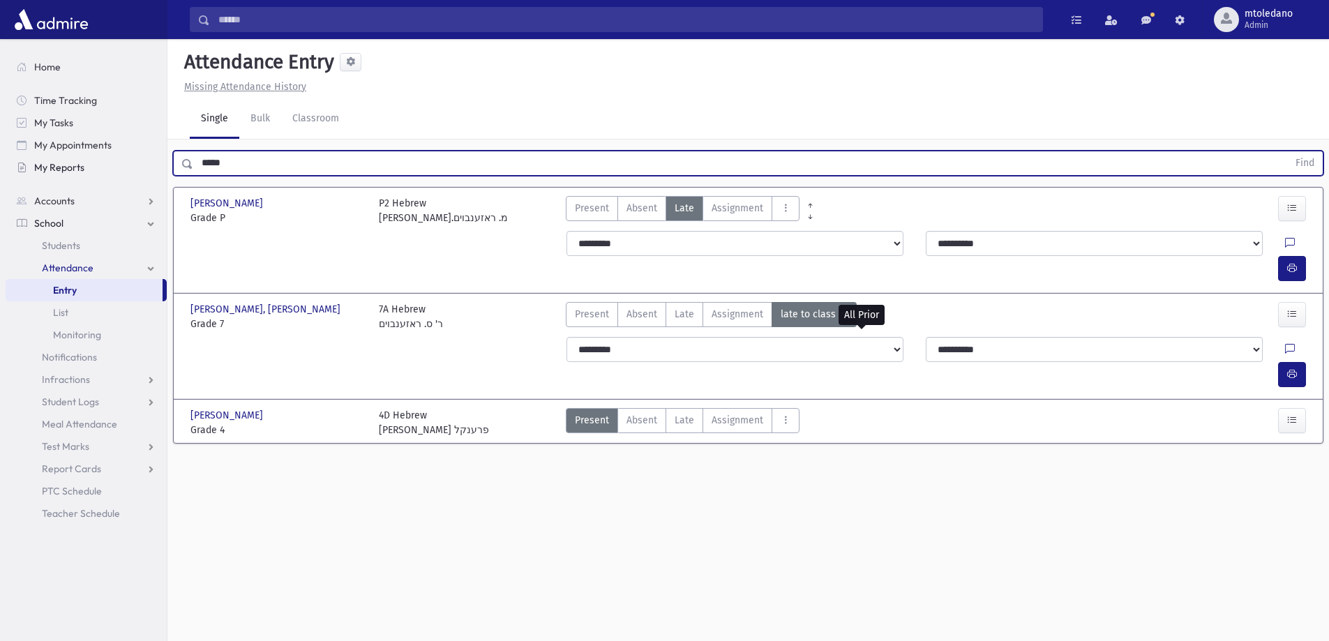
drag, startPoint x: 239, startPoint y: 162, endPoint x: 65, endPoint y: 159, distance: 173.7
click at [65, 159] on div "Search Results All Accounts" at bounding box center [664, 336] width 1329 height 673
click at [1287, 151] on button "Find" at bounding box center [1305, 163] width 36 height 24
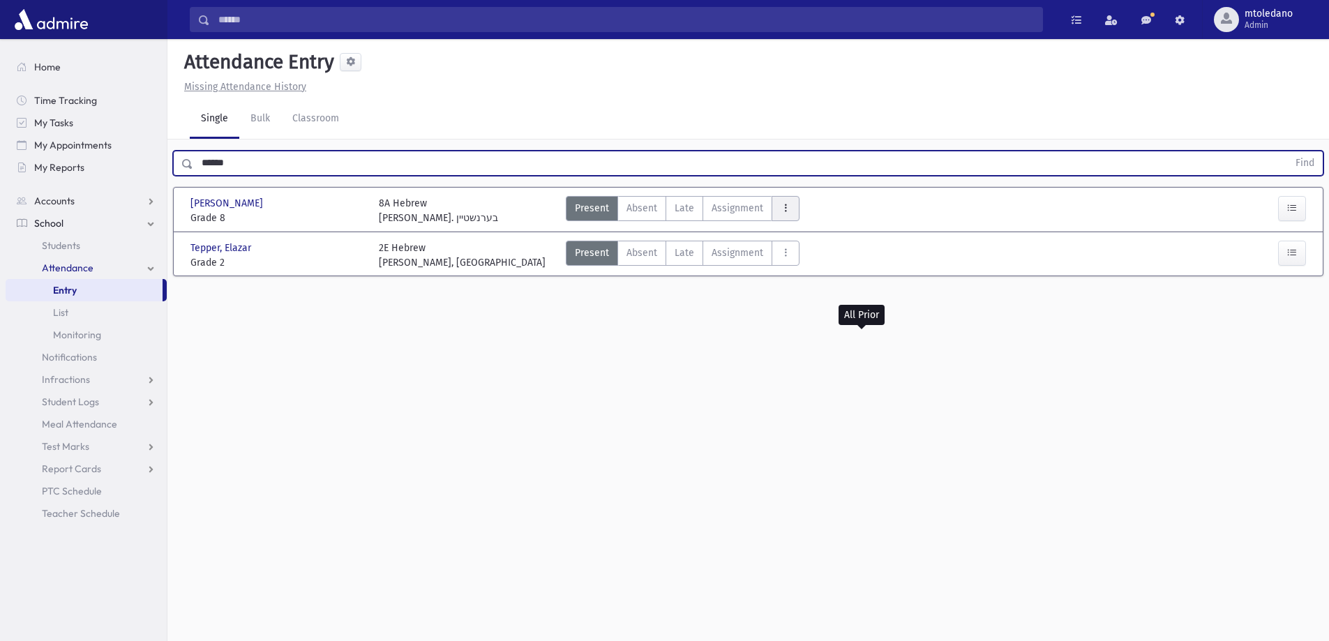
click at [780, 214] on button "AttTypes" at bounding box center [786, 208] width 28 height 25
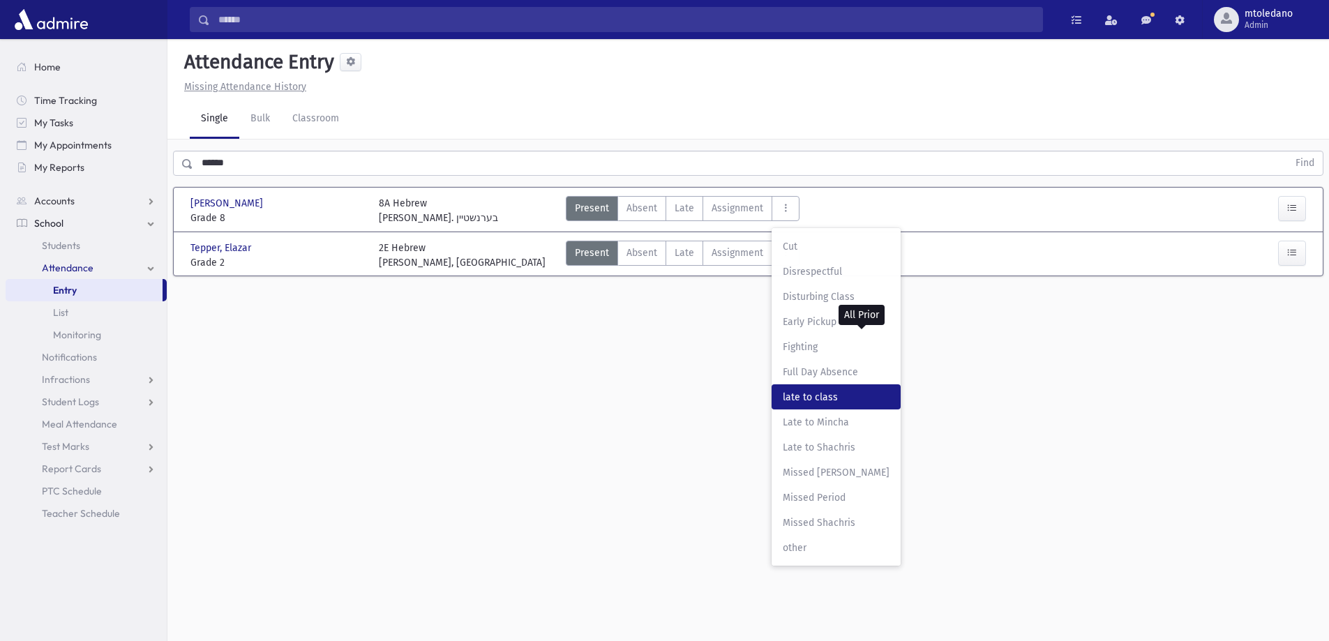
click at [833, 398] on span "late to class" at bounding box center [836, 397] width 107 height 15
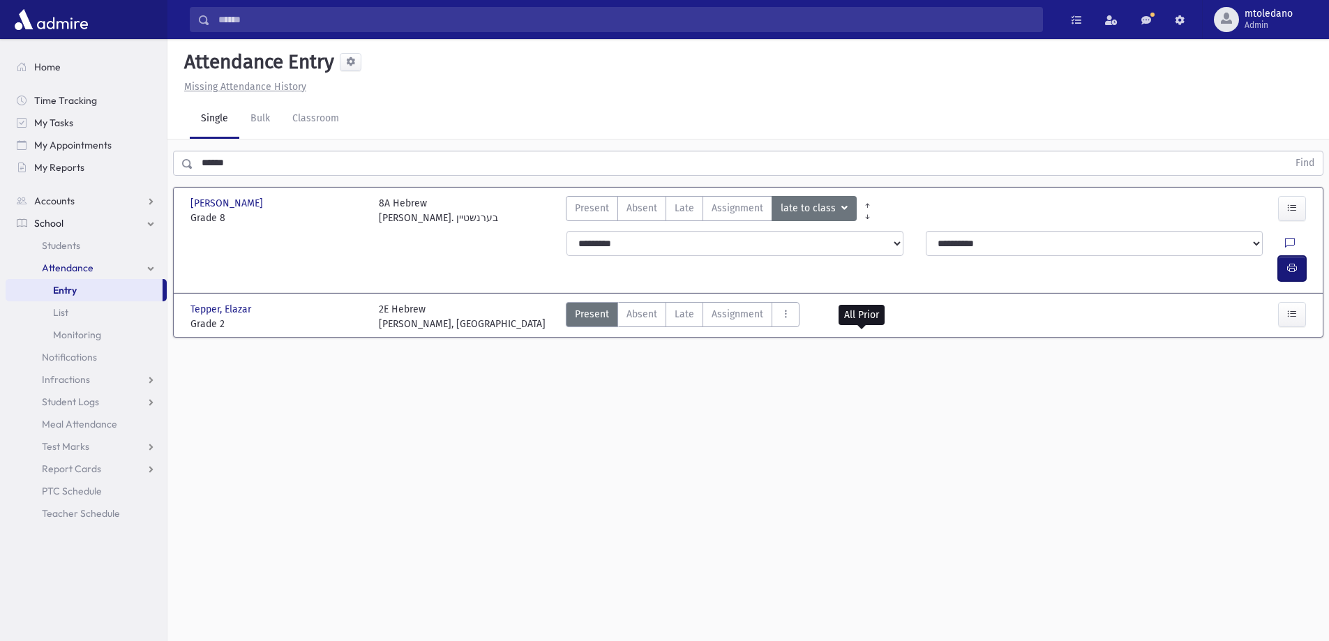
click at [1286, 256] on button "button" at bounding box center [1292, 268] width 28 height 25
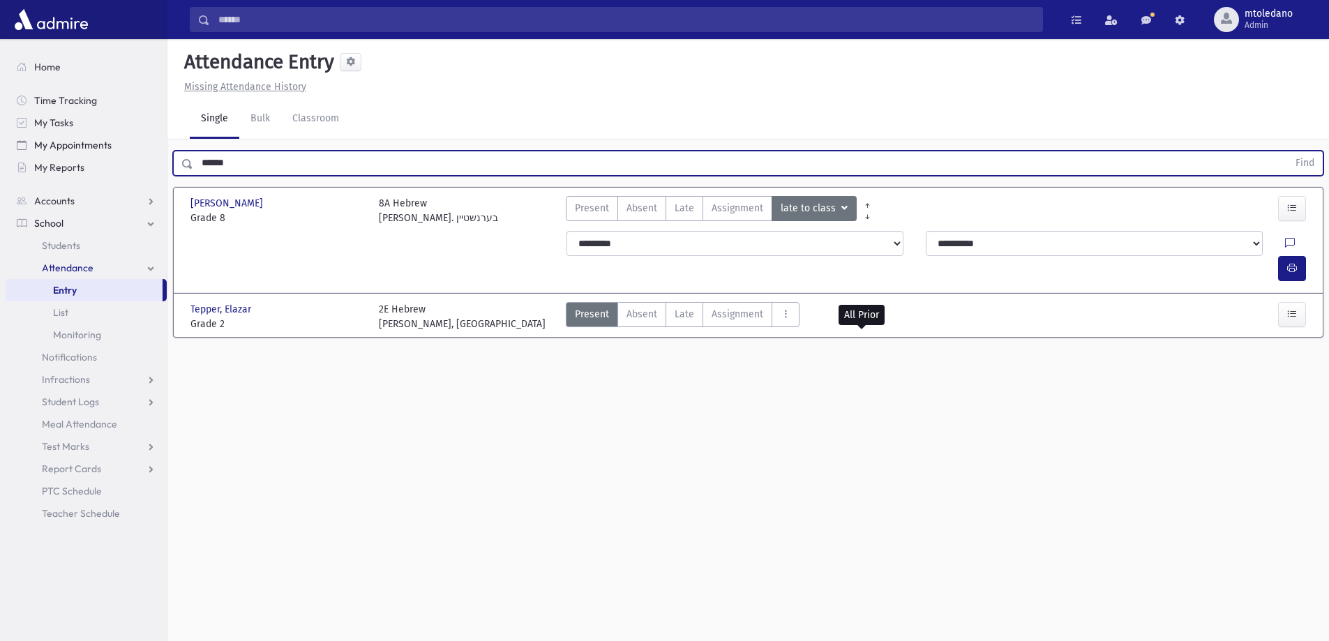
drag, startPoint x: 283, startPoint y: 170, endPoint x: 153, endPoint y: 143, distance: 131.8
click at [153, 143] on div "Search Results All Accounts" at bounding box center [664, 336] width 1329 height 673
click at [1287, 151] on button "Find" at bounding box center [1305, 163] width 36 height 24
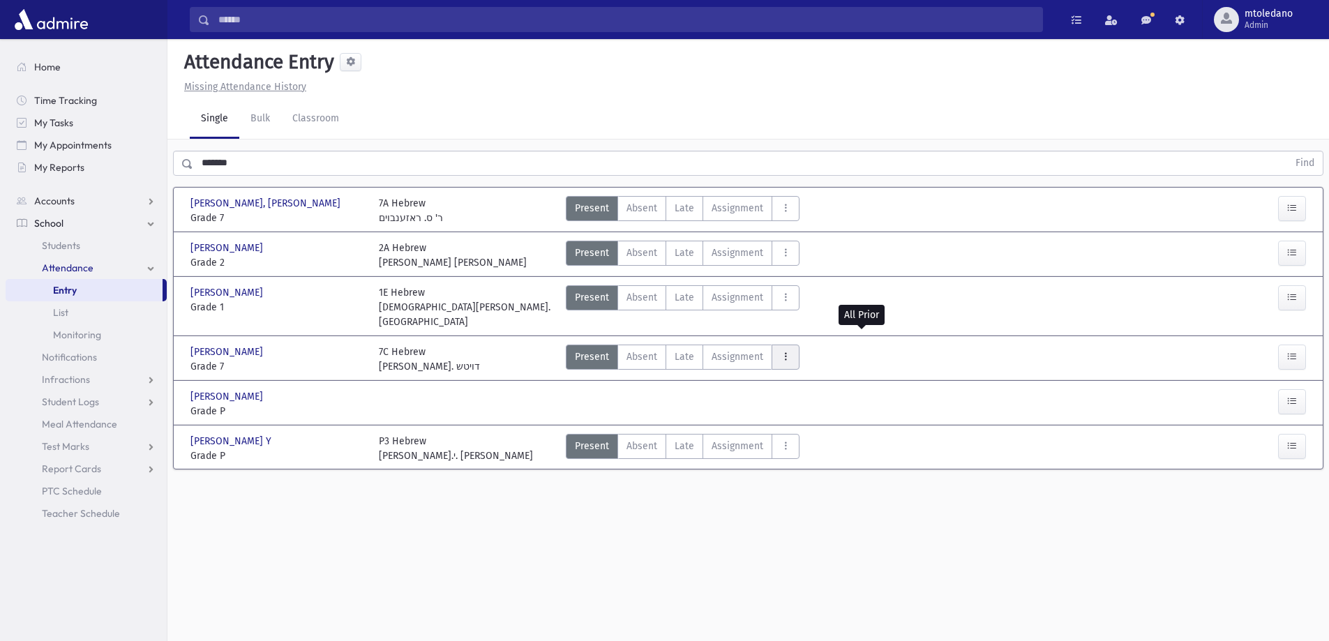
click at [775, 345] on button "AttTypes" at bounding box center [786, 357] width 28 height 25
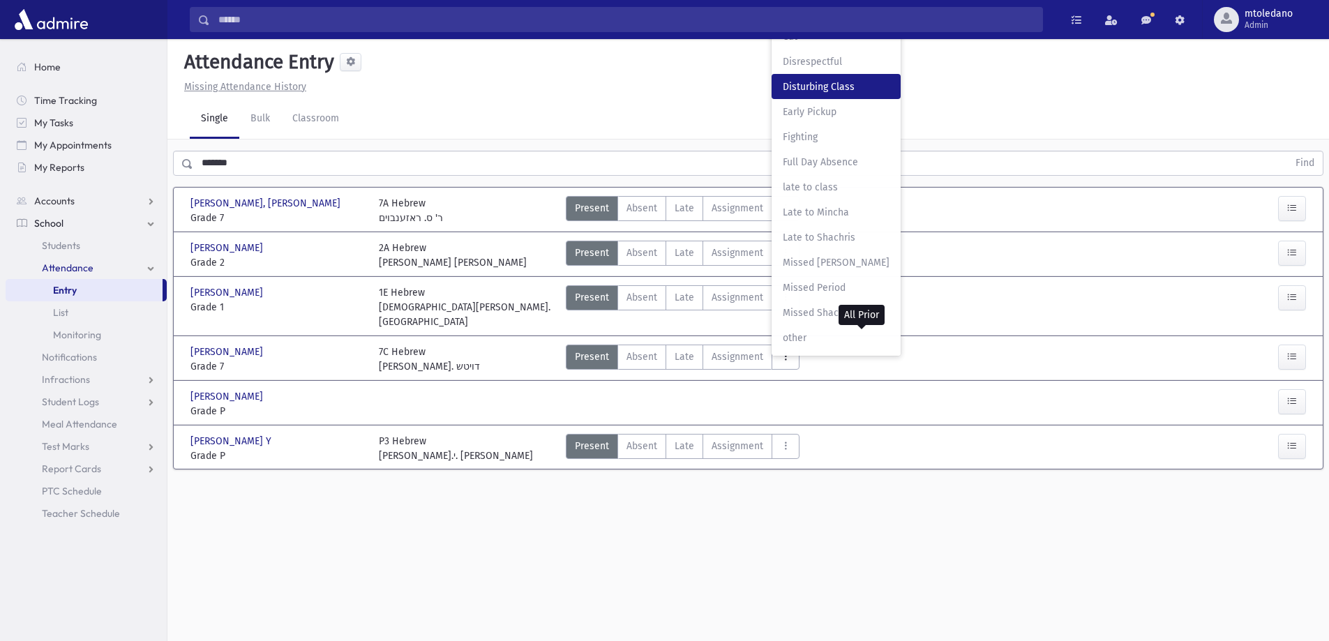
click at [819, 80] on span "Disturbing Class" at bounding box center [836, 87] width 107 height 15
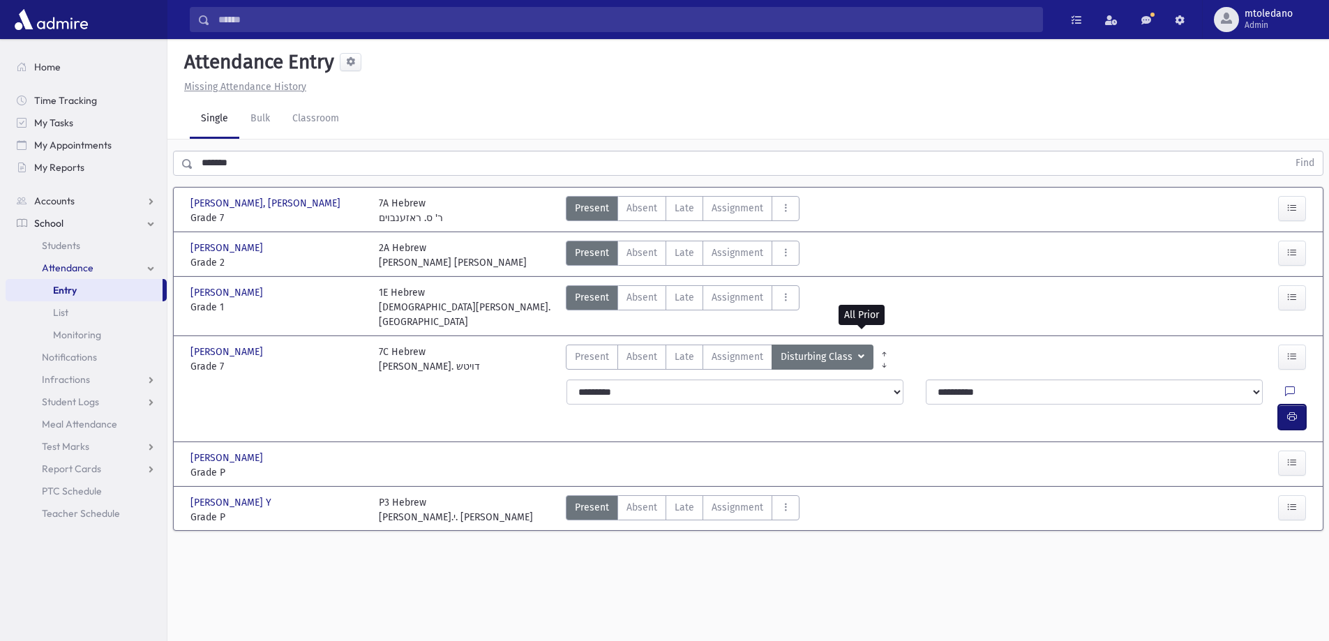
click at [1296, 411] on icon "button" at bounding box center [1292, 417] width 10 height 12
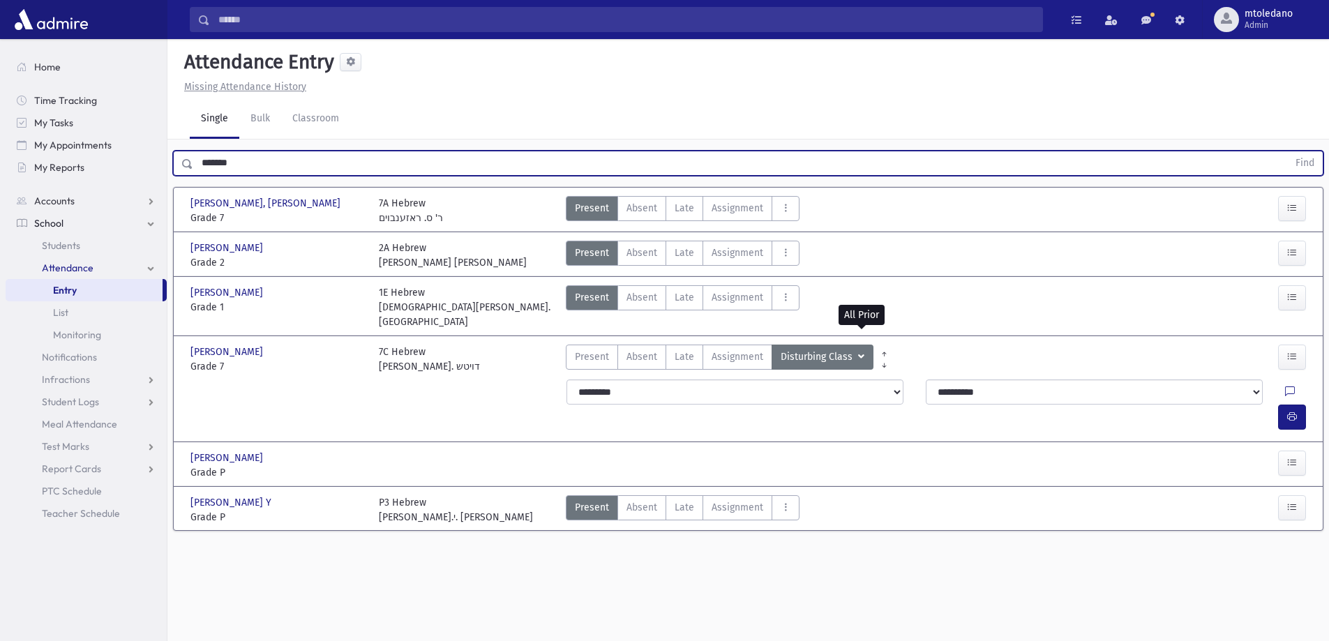
drag, startPoint x: 266, startPoint y: 165, endPoint x: -239, endPoint y: 156, distance: 504.5
click at [0, 156] on html "Search Results All Accounts Students" at bounding box center [664, 320] width 1329 height 641
type input "*****"
click at [1287, 151] on button "Find" at bounding box center [1305, 163] width 36 height 24
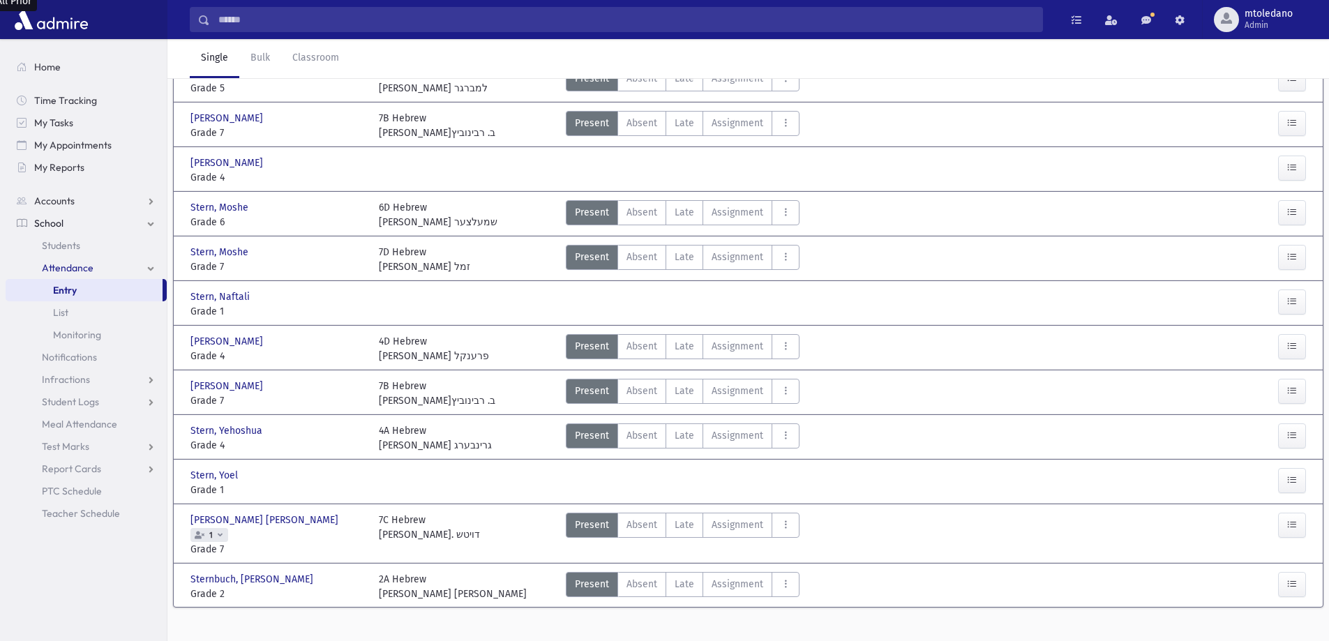
scroll to position [133, 0]
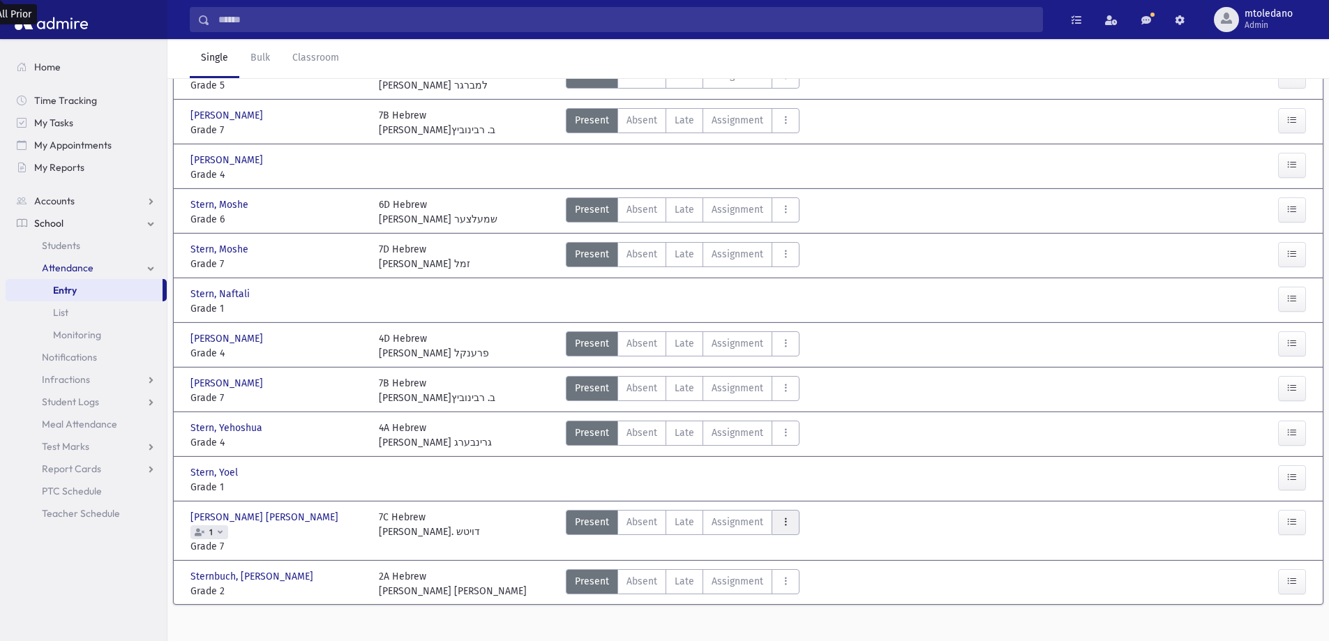
click at [782, 522] on icon "AttTypes" at bounding box center [786, 522] width 10 height 12
click at [824, 239] on span "Disturbing Class" at bounding box center [836, 234] width 107 height 15
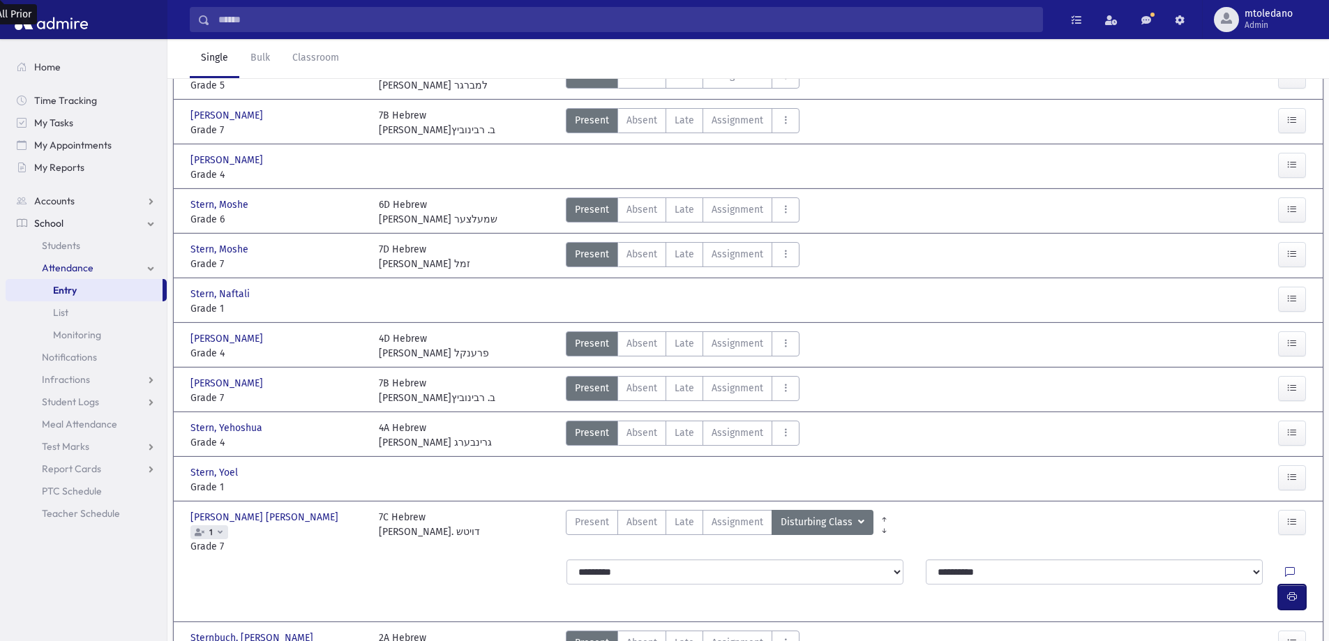
click at [1293, 591] on icon "button" at bounding box center [1292, 597] width 10 height 12
